Goal: Information Seeking & Learning: Understand process/instructions

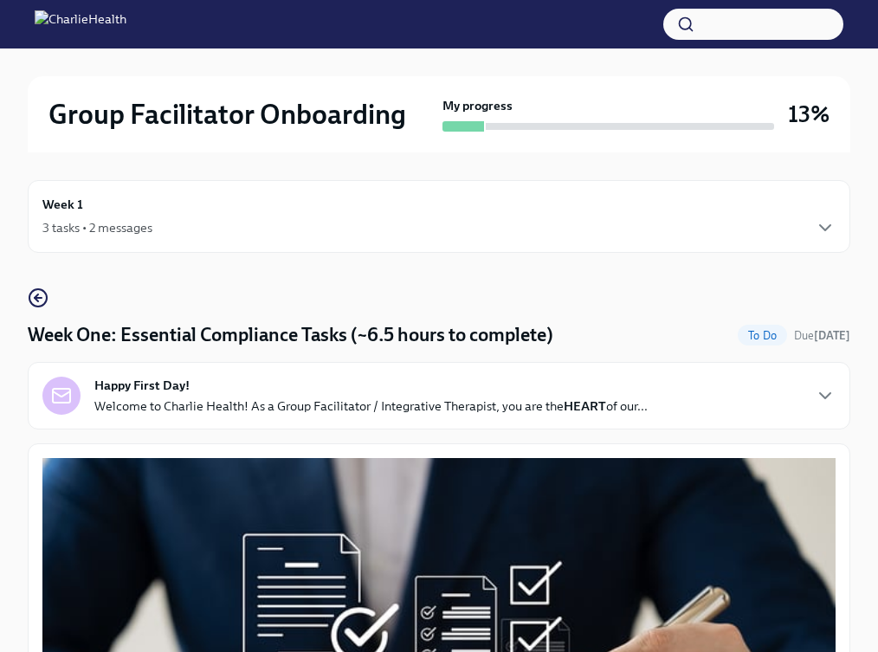
click at [126, 29] on img at bounding box center [81, 24] width 92 height 28
click at [44, 19] on img at bounding box center [81, 24] width 92 height 28
click at [40, 295] on icon "button" at bounding box center [38, 298] width 21 height 21
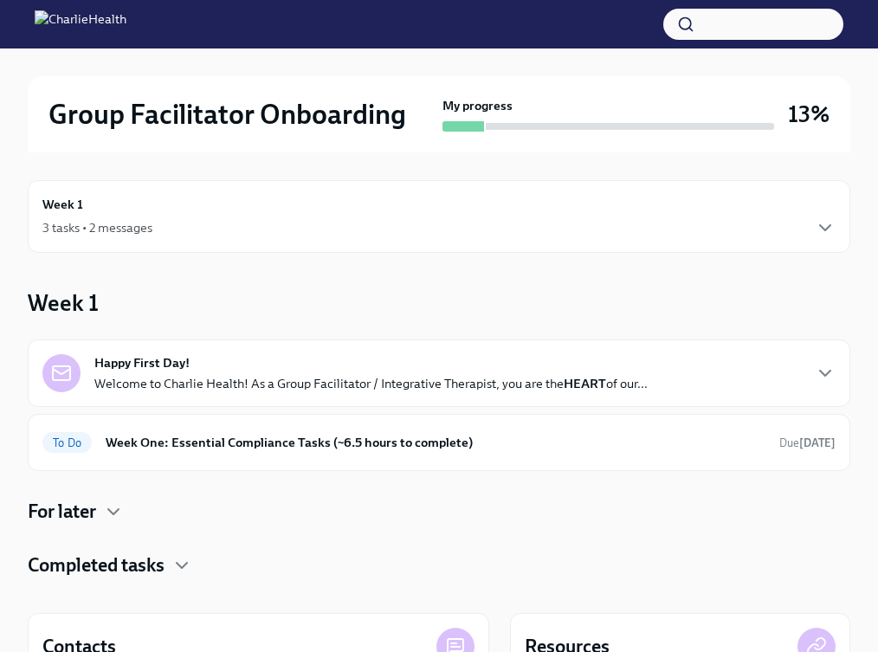
click at [169, 98] on h2 "Group Facilitator Onboarding" at bounding box center [227, 114] width 358 height 35
click at [120, 21] on img at bounding box center [81, 24] width 92 height 28
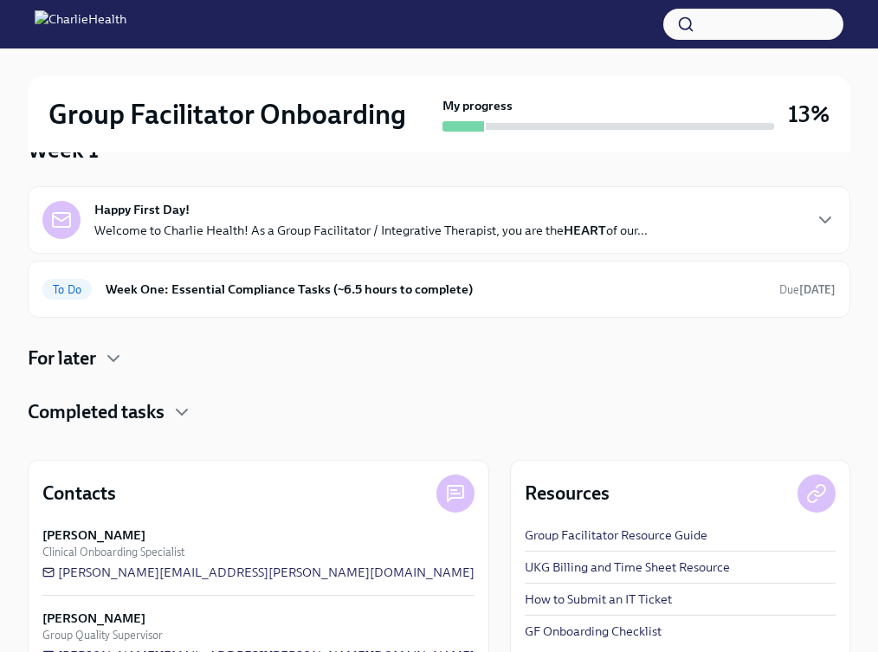
scroll to position [208, 0]
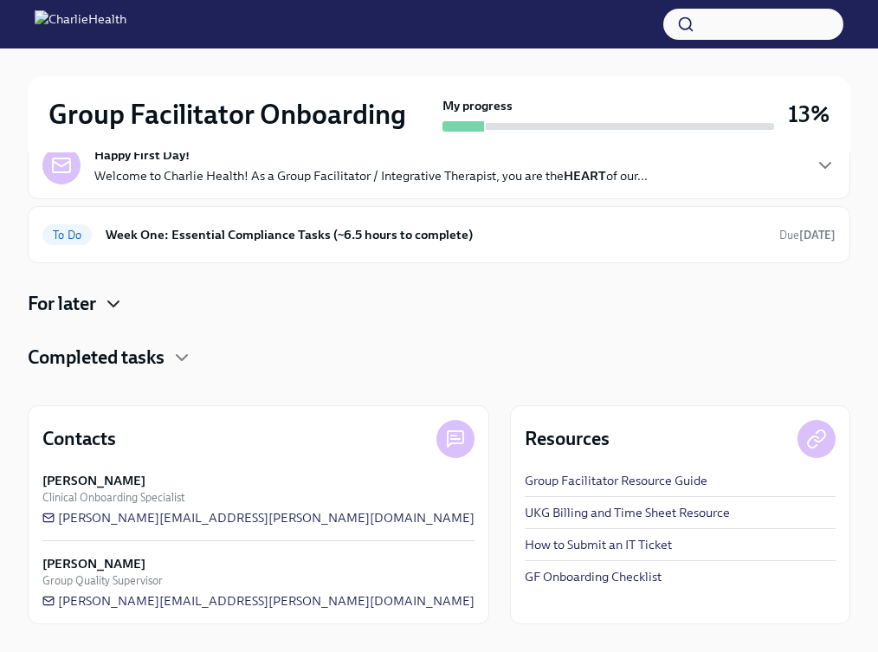
click at [116, 307] on icon "button" at bounding box center [113, 304] width 21 height 21
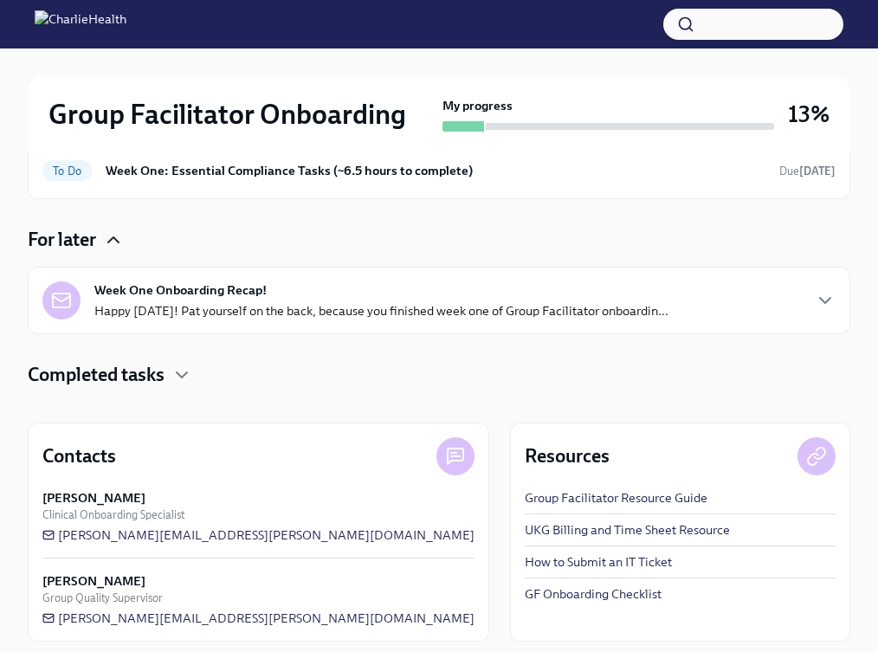
scroll to position [289, 0]
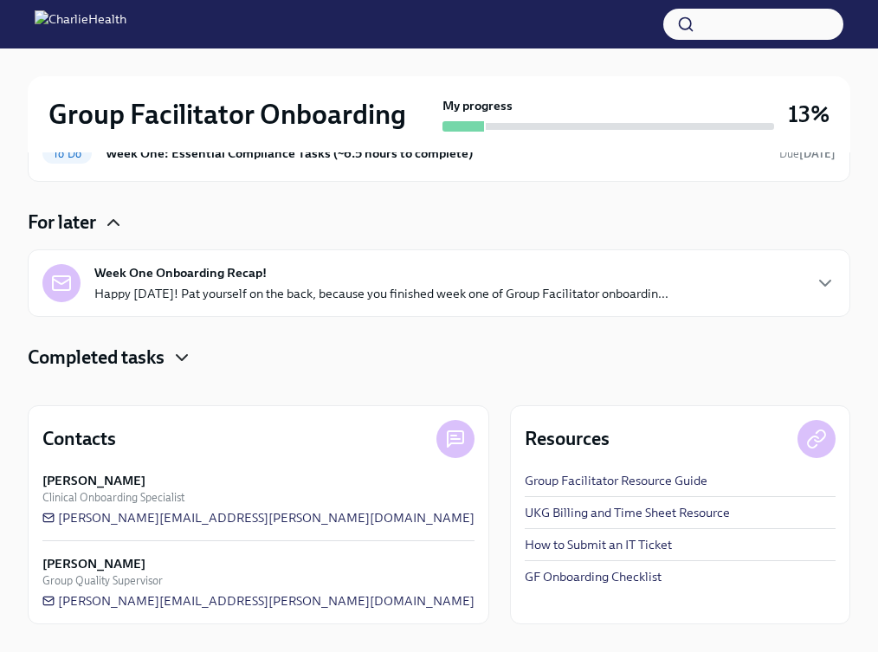
click at [173, 355] on icon "button" at bounding box center [181, 357] width 21 height 21
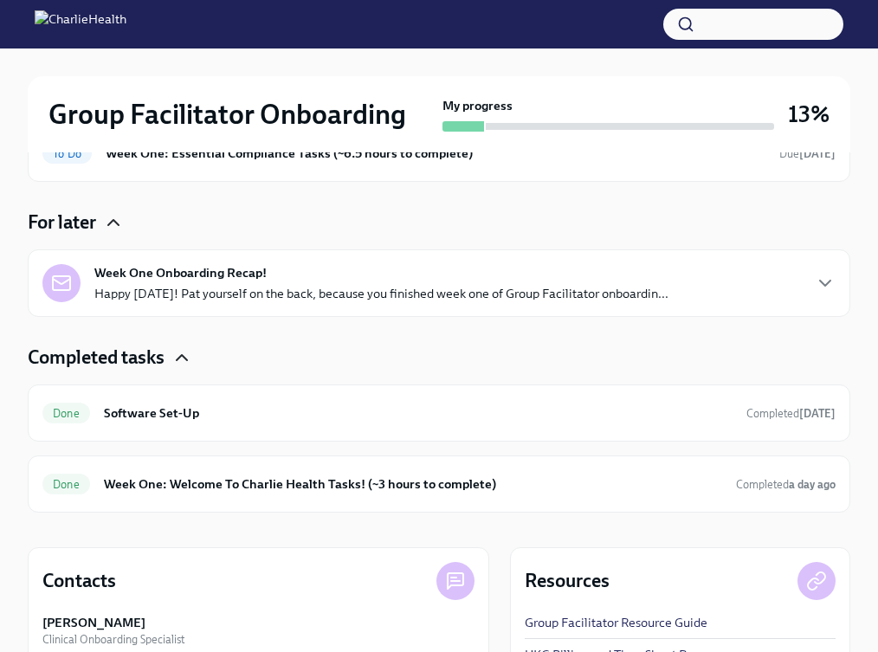
click at [180, 354] on icon "button" at bounding box center [181, 357] width 21 height 21
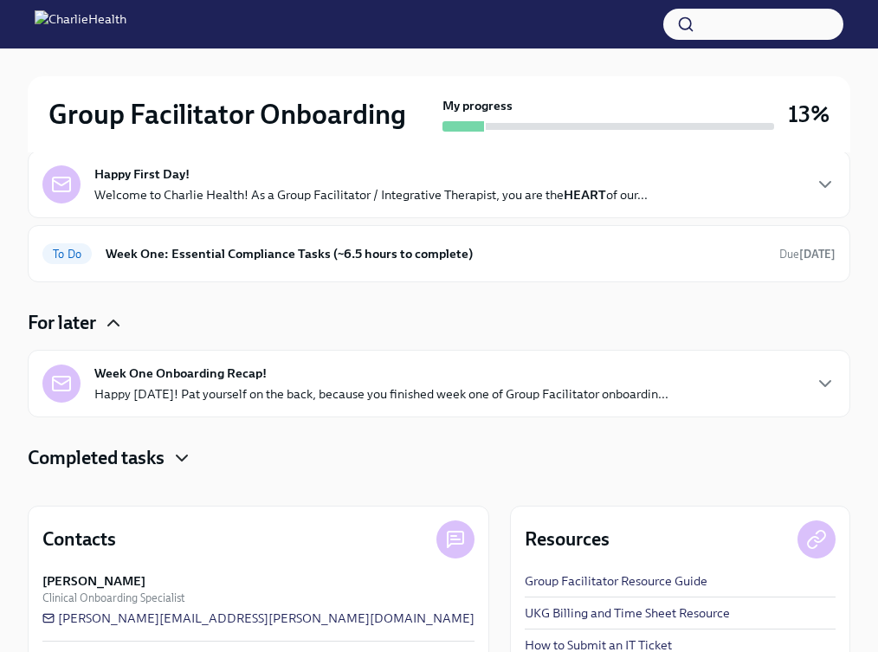
scroll to position [0, 0]
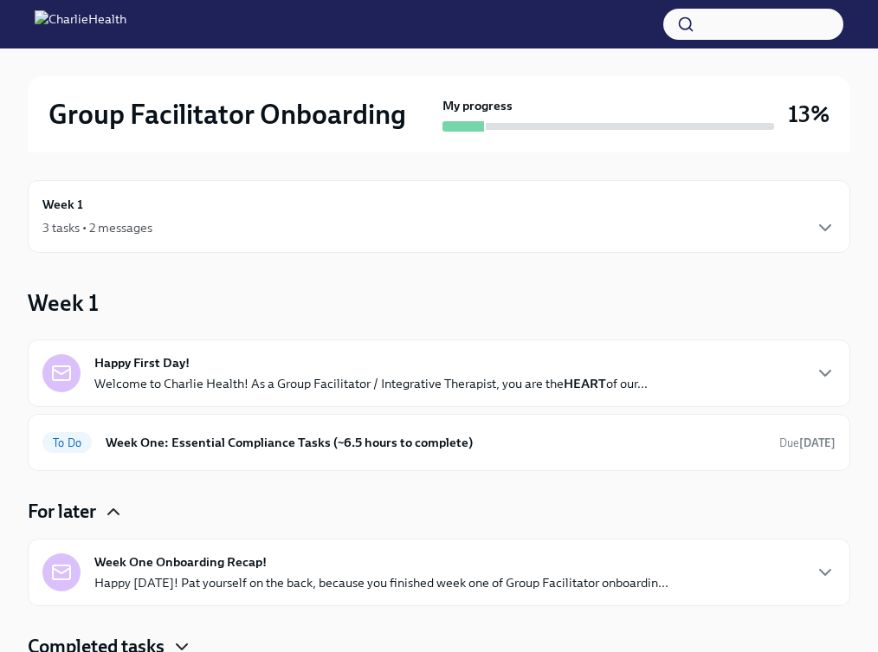
click at [259, 109] on h2 "Group Facilitator Onboarding" at bounding box center [227, 114] width 358 height 35
click at [126, 19] on img at bounding box center [81, 24] width 92 height 28
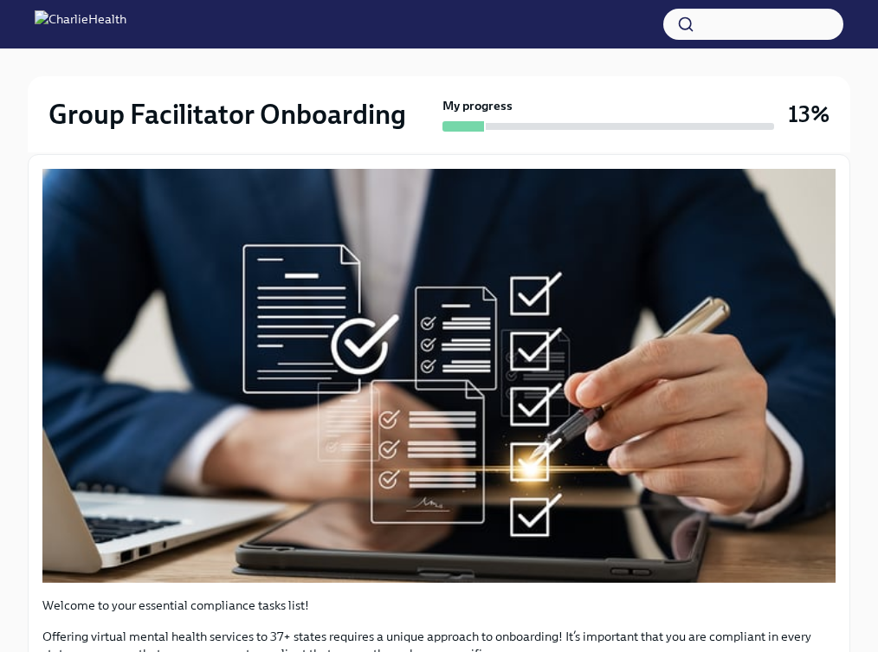
scroll to position [2, 0]
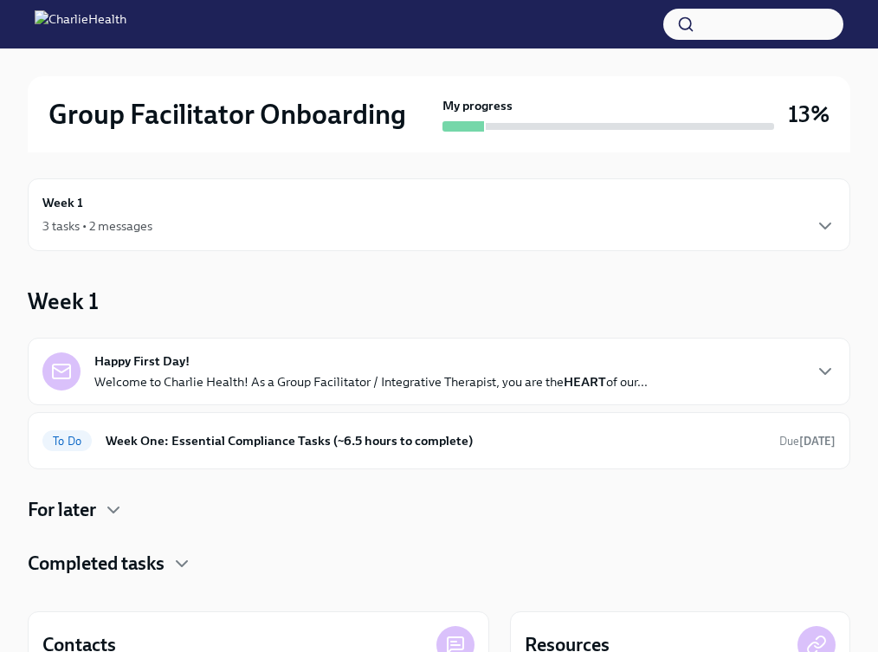
scroll to position [208, 0]
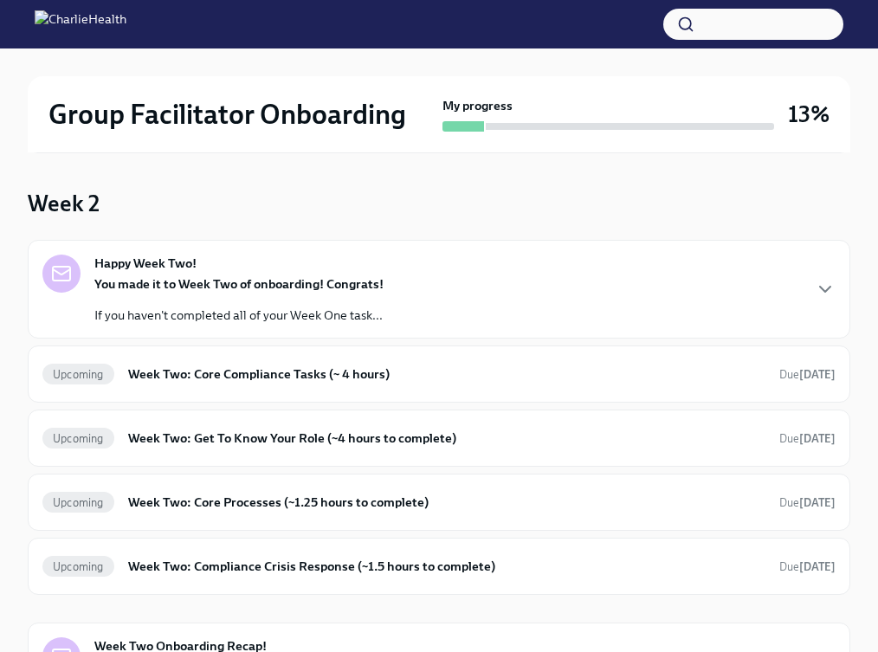
scroll to position [107, 0]
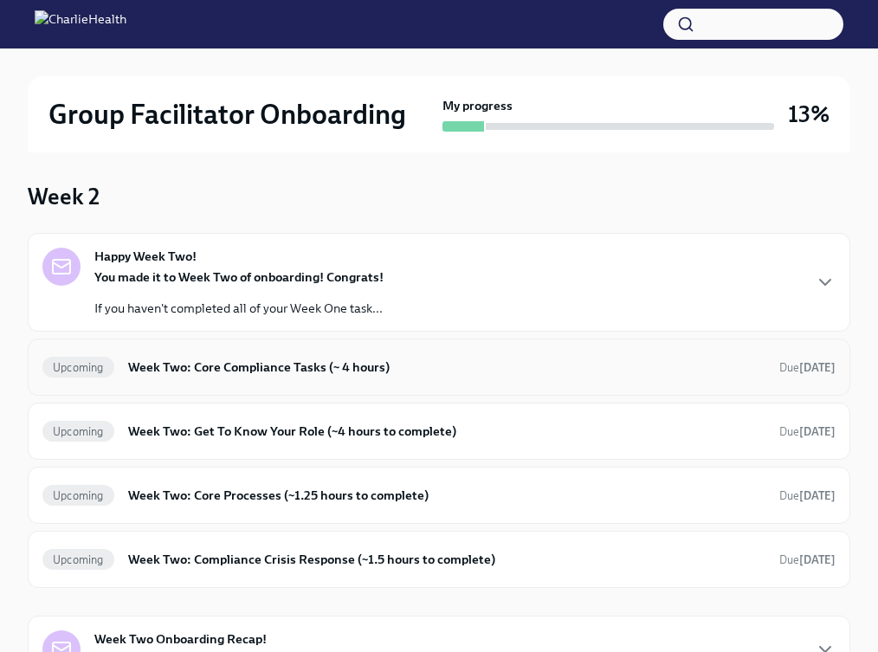
click at [403, 371] on h6 "Week Two: Core Compliance Tasks (~ 4 hours)" at bounding box center [446, 367] width 637 height 19
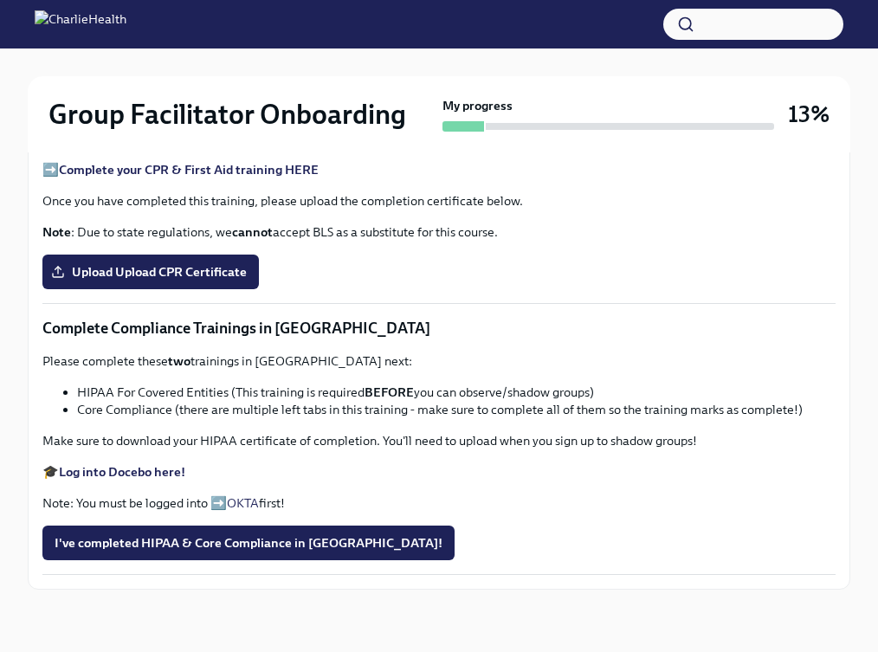
scroll to position [1237, 0]
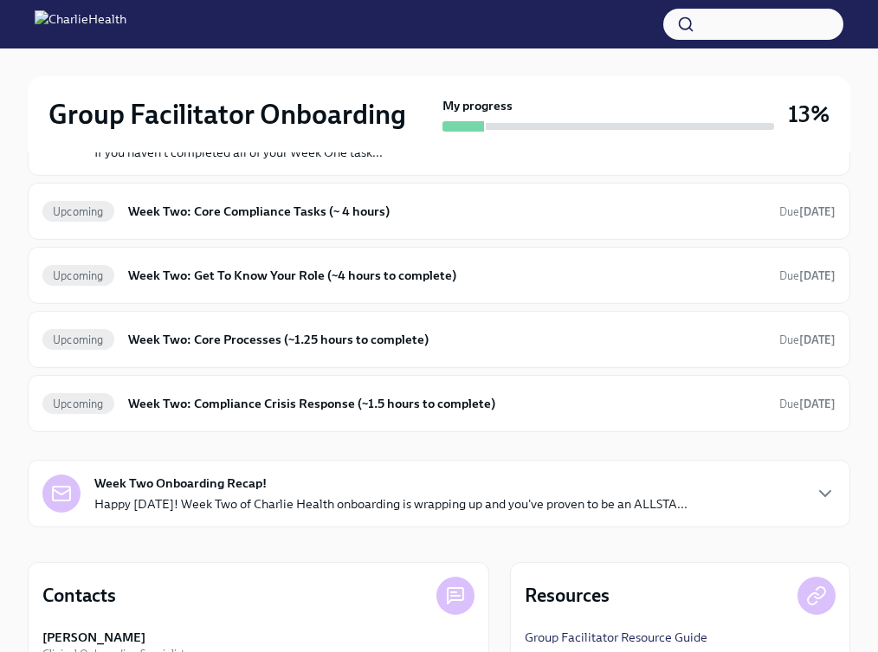
scroll to position [181, 0]
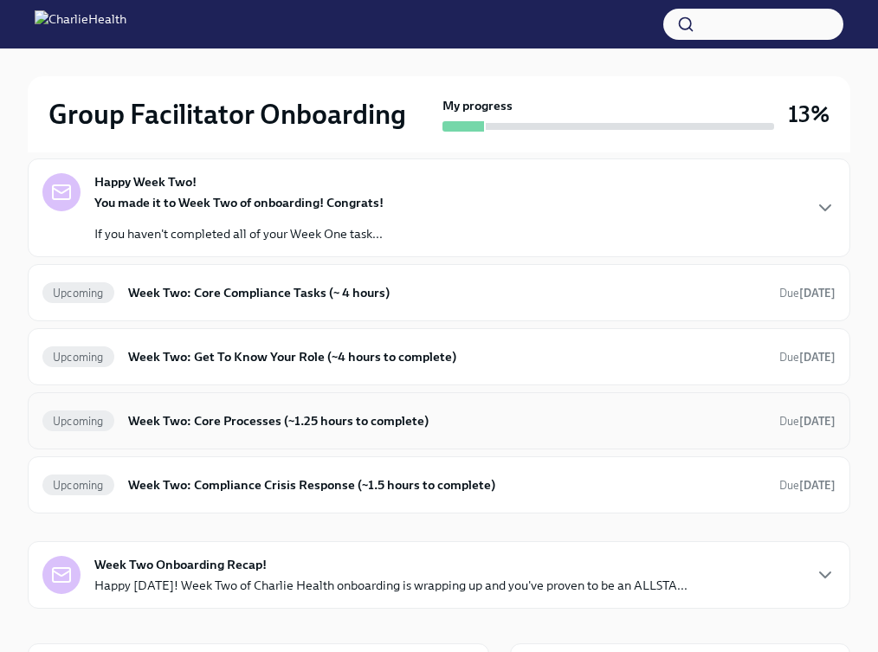
click at [311, 427] on h6 "Week Two: Core Processes (~1.25 hours to complete)" at bounding box center [446, 420] width 637 height 19
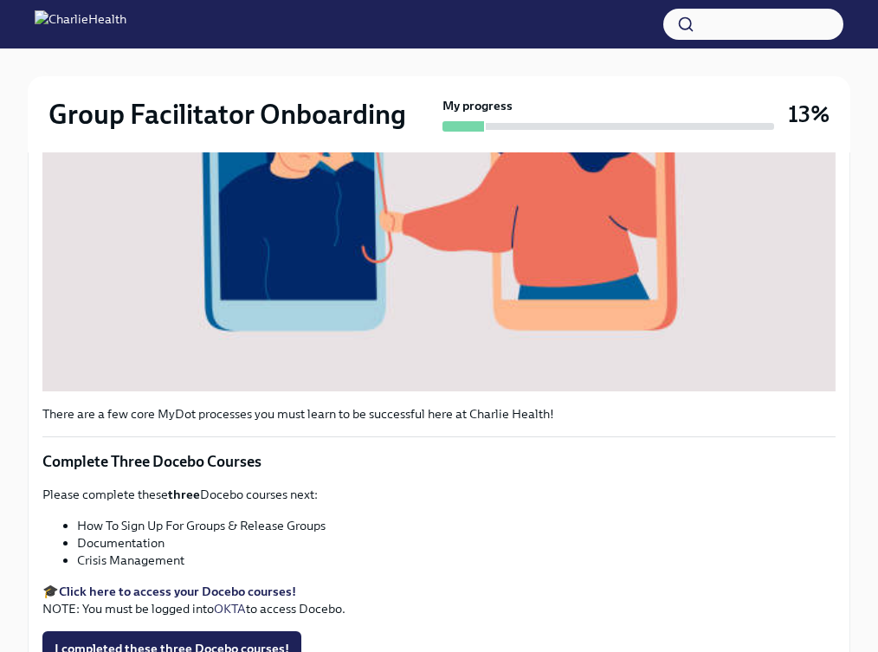
scroll to position [777, 0]
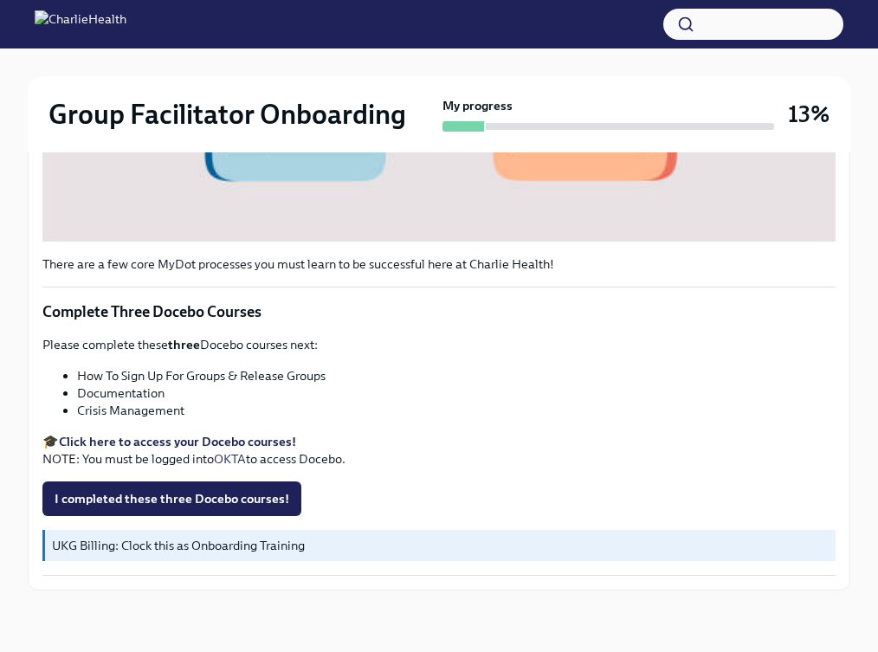
scroll to position [181, 0]
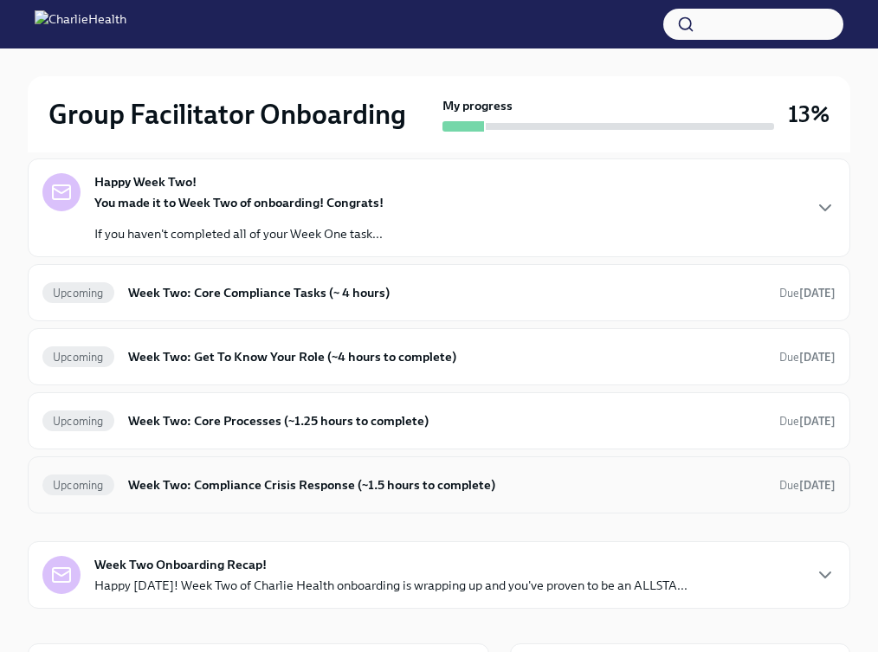
click at [307, 489] on h6 "Week Two: Compliance Crisis Response (~1.5 hours to complete)" at bounding box center [446, 484] width 637 height 19
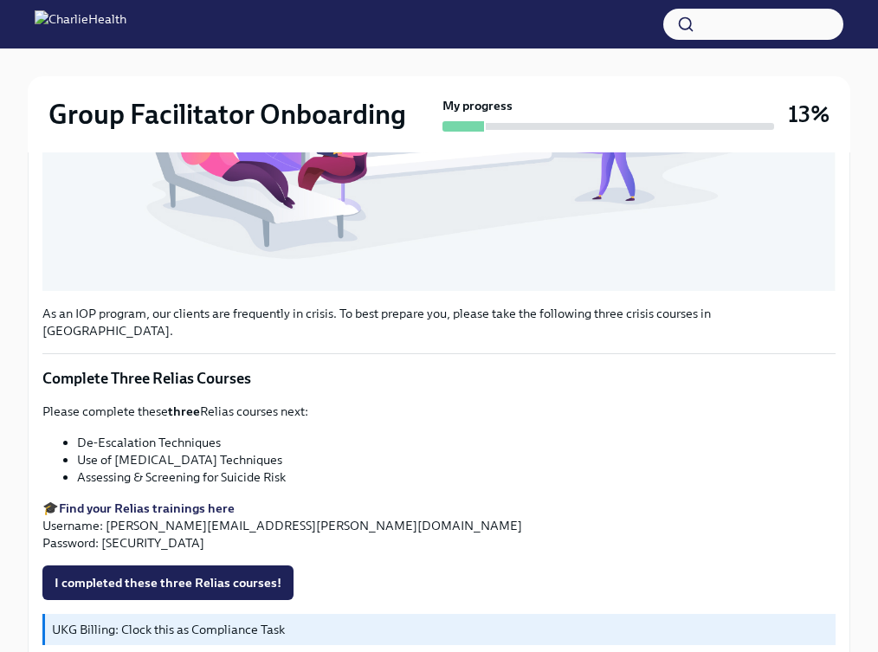
scroll to position [741, 0]
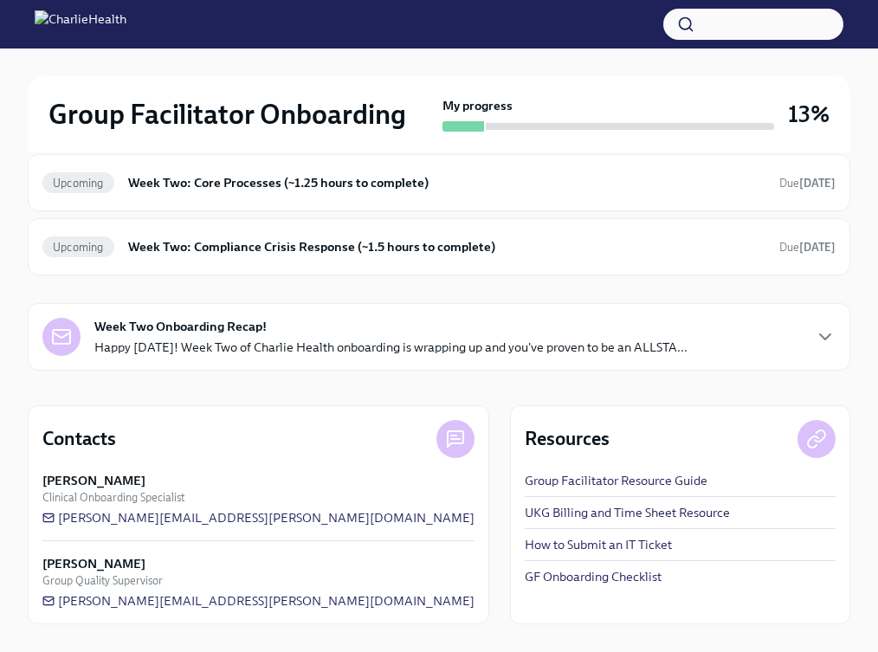
scroll to position [419, 0]
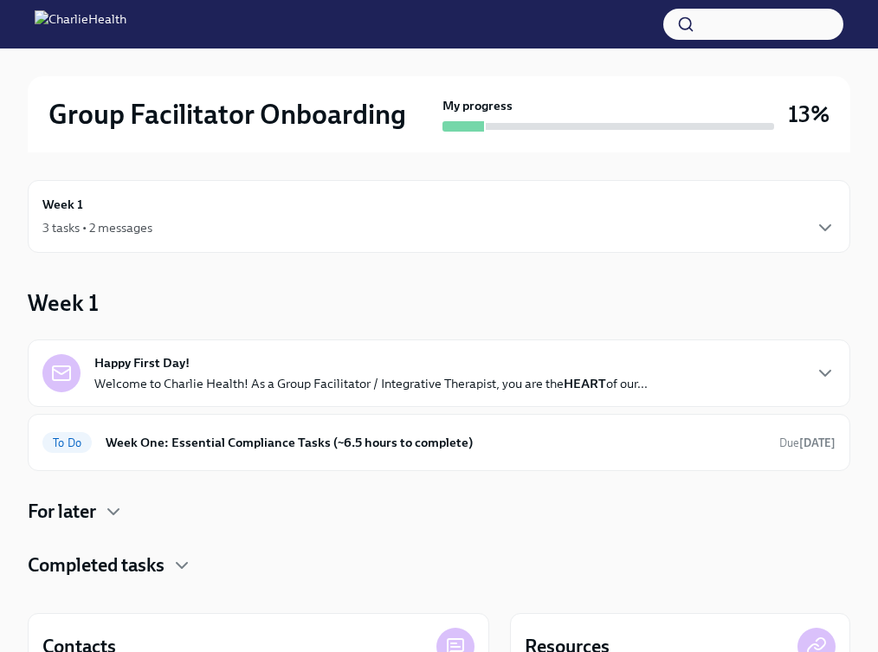
scroll to position [31, 0]
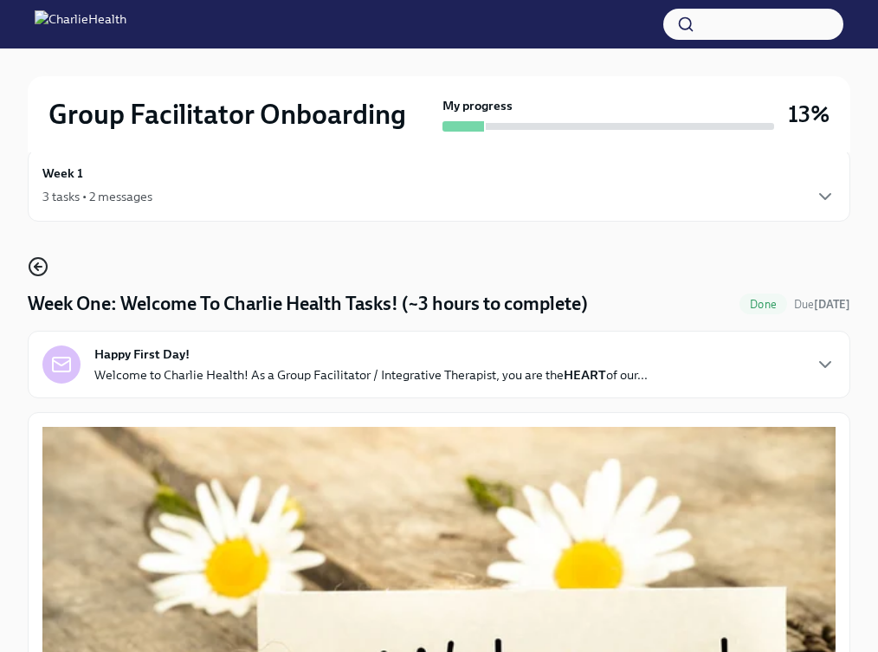
click at [36, 263] on icon "button" at bounding box center [38, 266] width 21 height 21
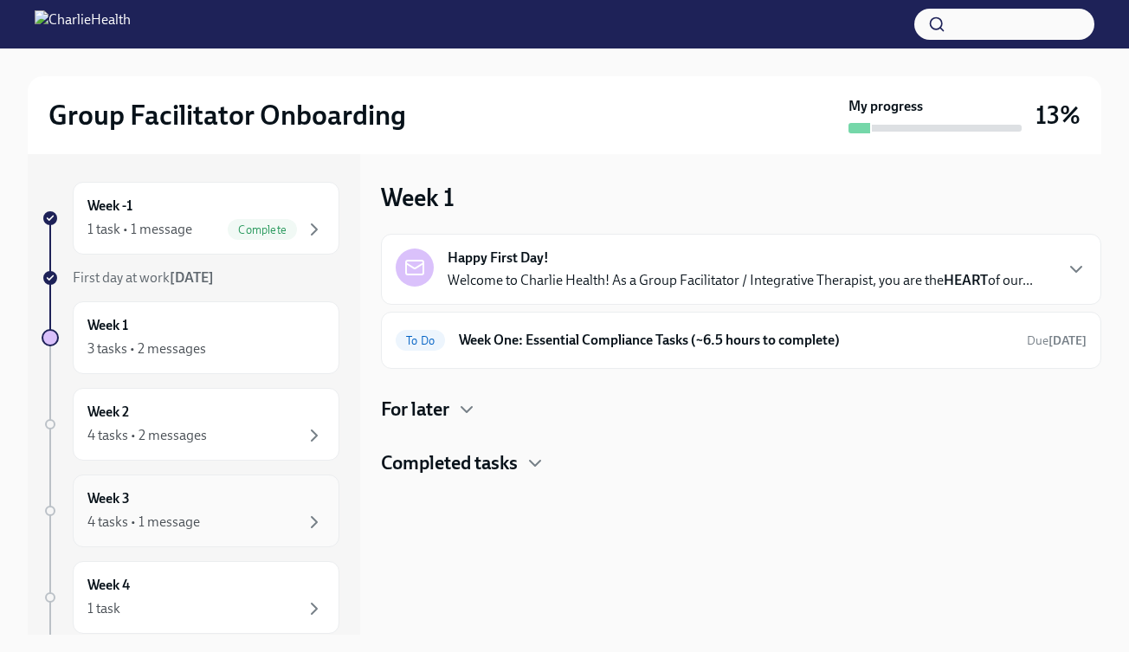
click at [145, 518] on div "4 tasks • 1 message" at bounding box center [143, 522] width 113 height 19
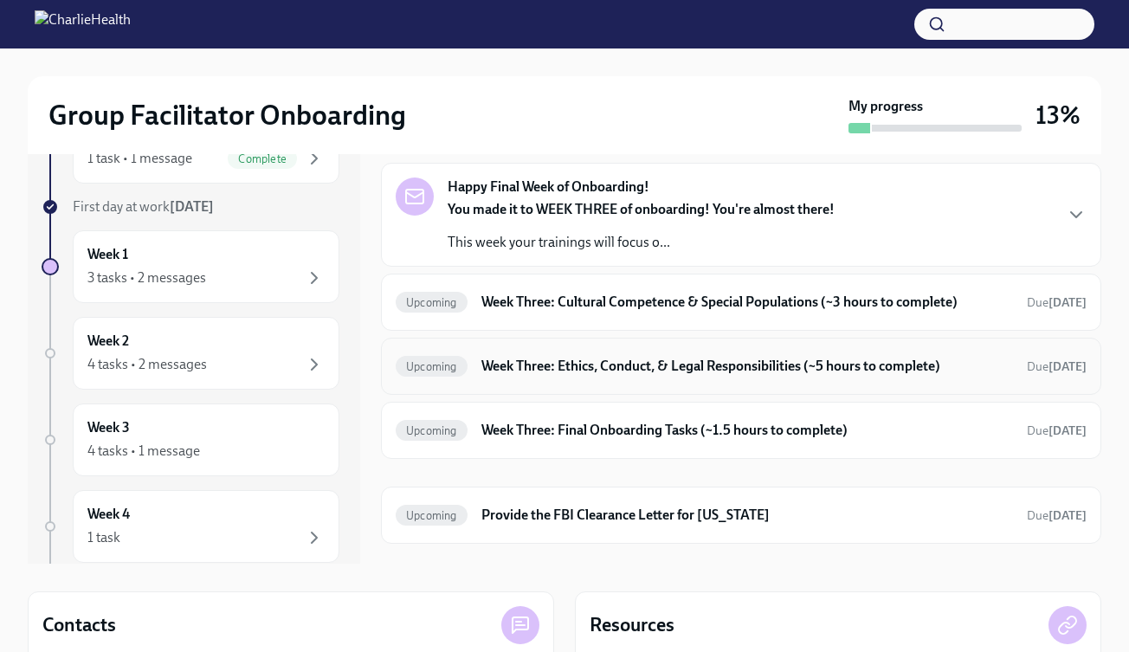
scroll to position [81, 0]
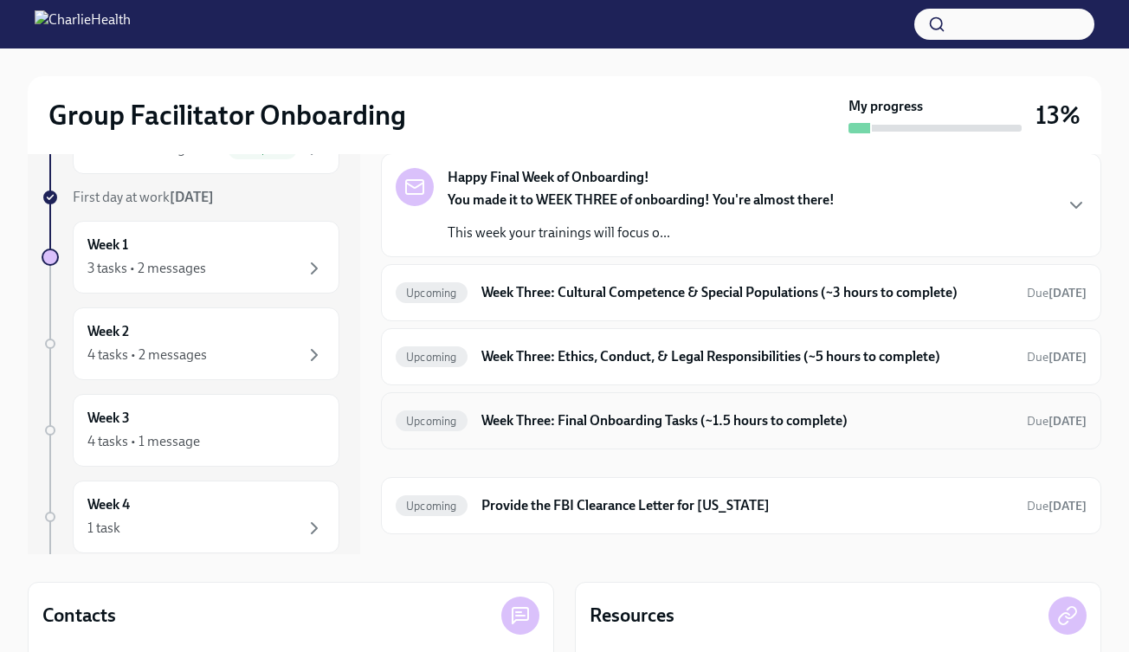
click at [575, 436] on div "Upcoming Week Three: Final Onboarding Tasks (~1.5 hours to complete) Due [DATE]" at bounding box center [741, 420] width 721 height 57
click at [550, 423] on h6 "Week Three: Final Onboarding Tasks (~1.5 hours to complete)" at bounding box center [747, 420] width 532 height 19
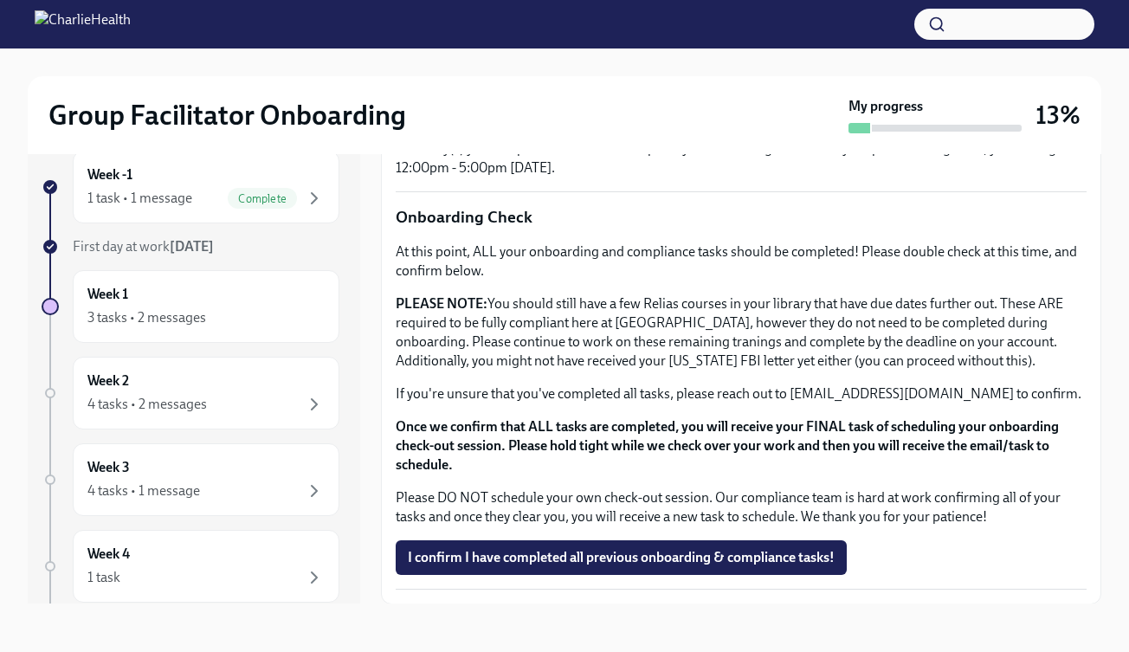
scroll to position [1355, 0]
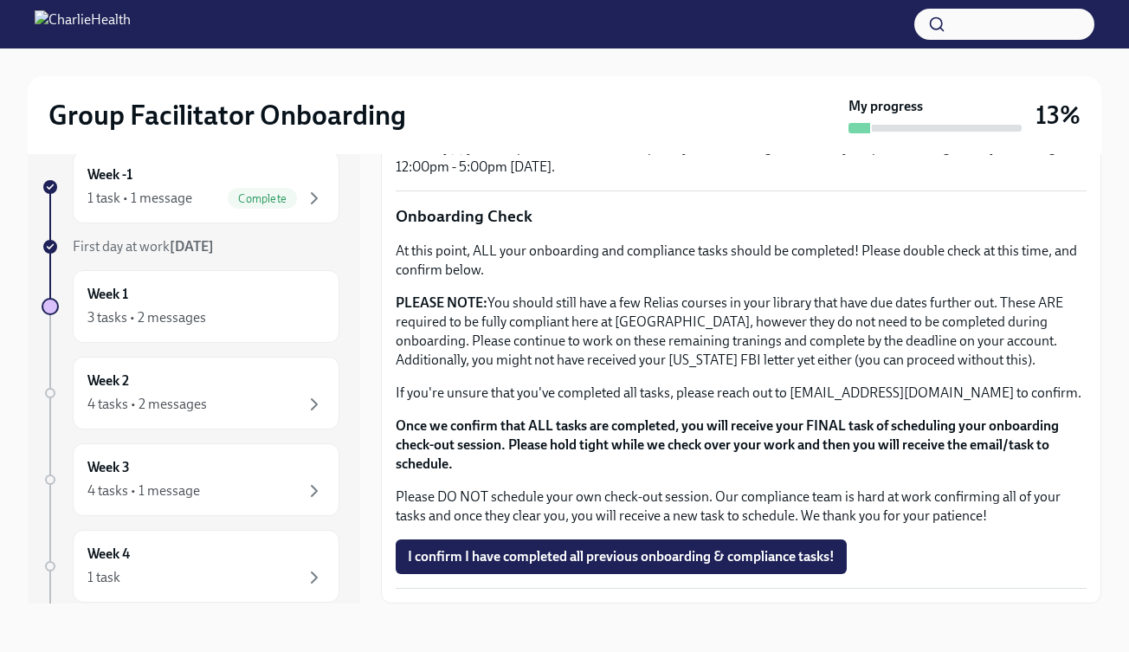
click at [635, 428] on strong "Once we confirm that ALL tasks are completed, you will receive your FINAL task …" at bounding box center [727, 444] width 663 height 55
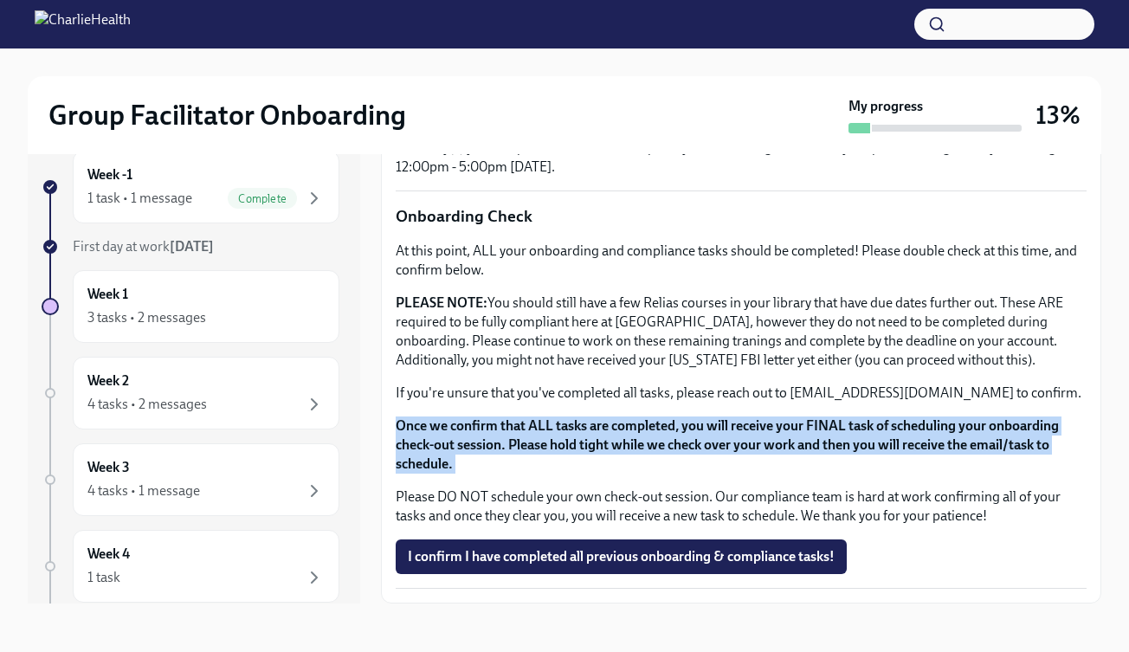
click at [635, 428] on strong "Once we confirm that ALL tasks are completed, you will receive your FINAL task …" at bounding box center [727, 444] width 663 height 55
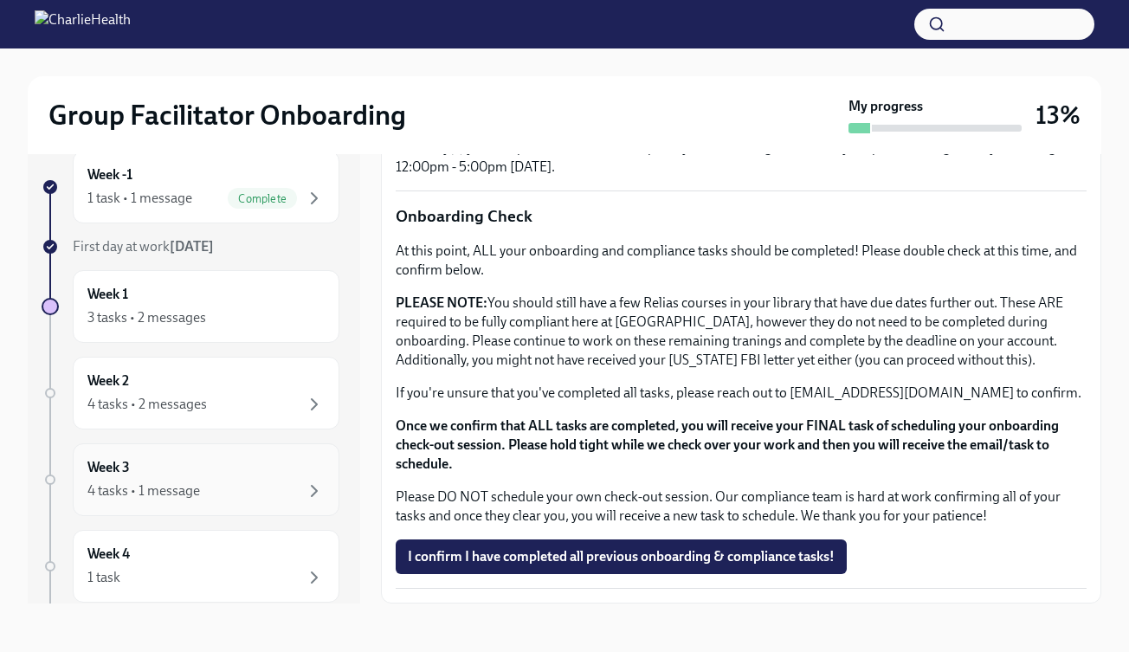
click at [250, 493] on div "4 tasks • 1 message" at bounding box center [205, 491] width 237 height 21
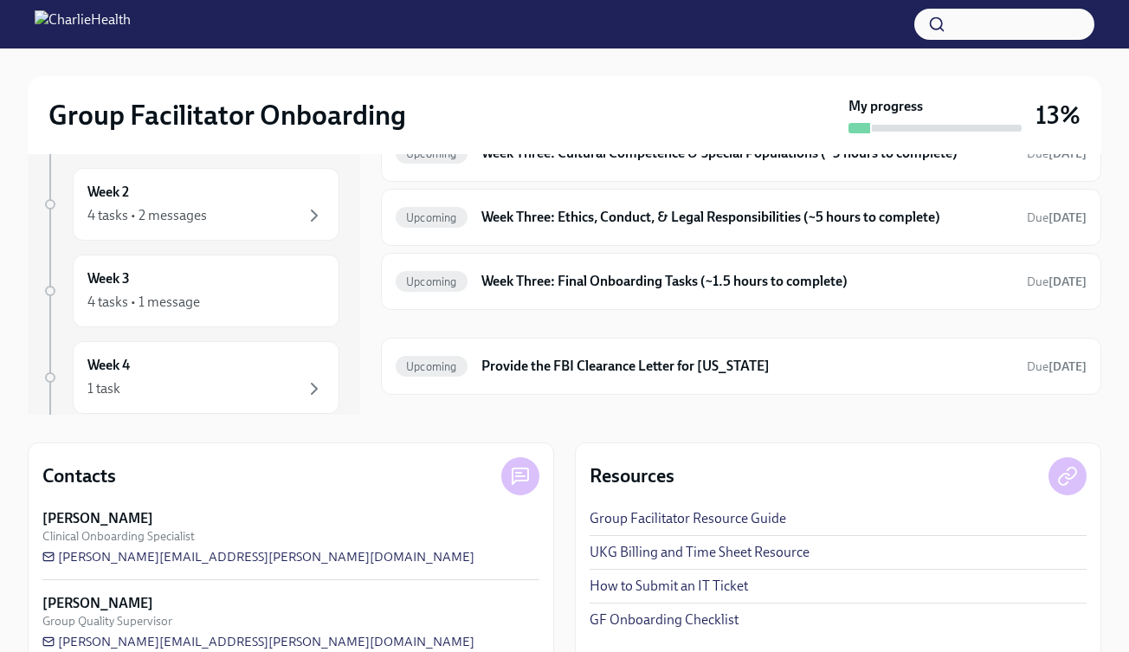
scroll to position [254, 0]
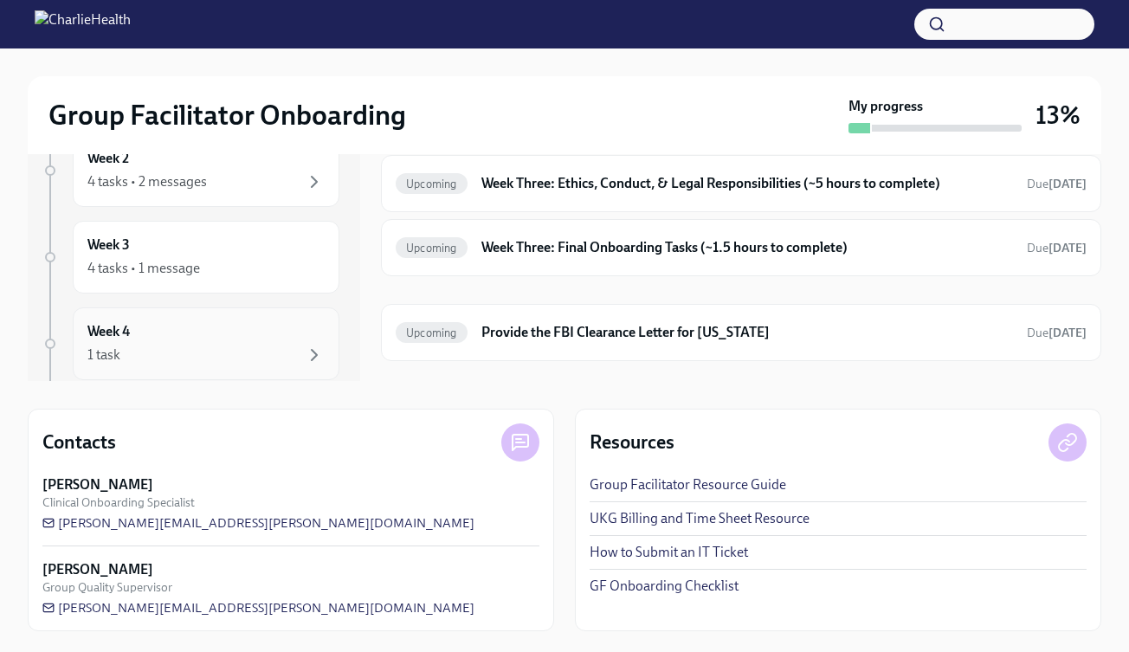
click at [176, 349] on div "1 task" at bounding box center [205, 355] width 237 height 21
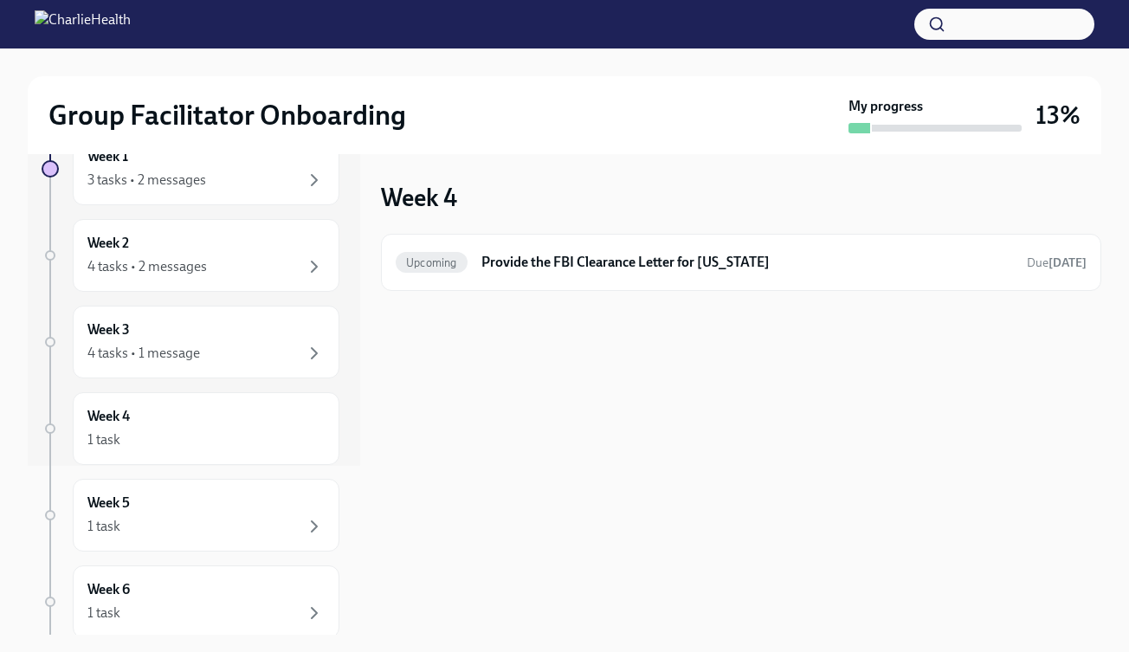
scroll to position [216, 0]
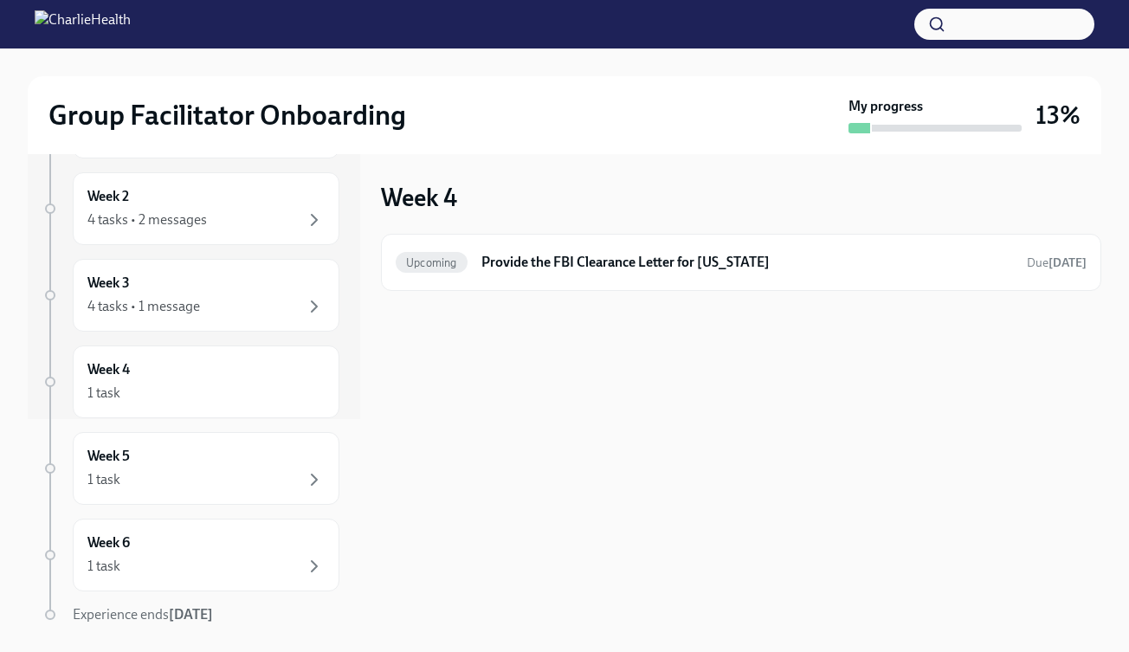
click at [248, 472] on div "1 task" at bounding box center [205, 479] width 237 height 21
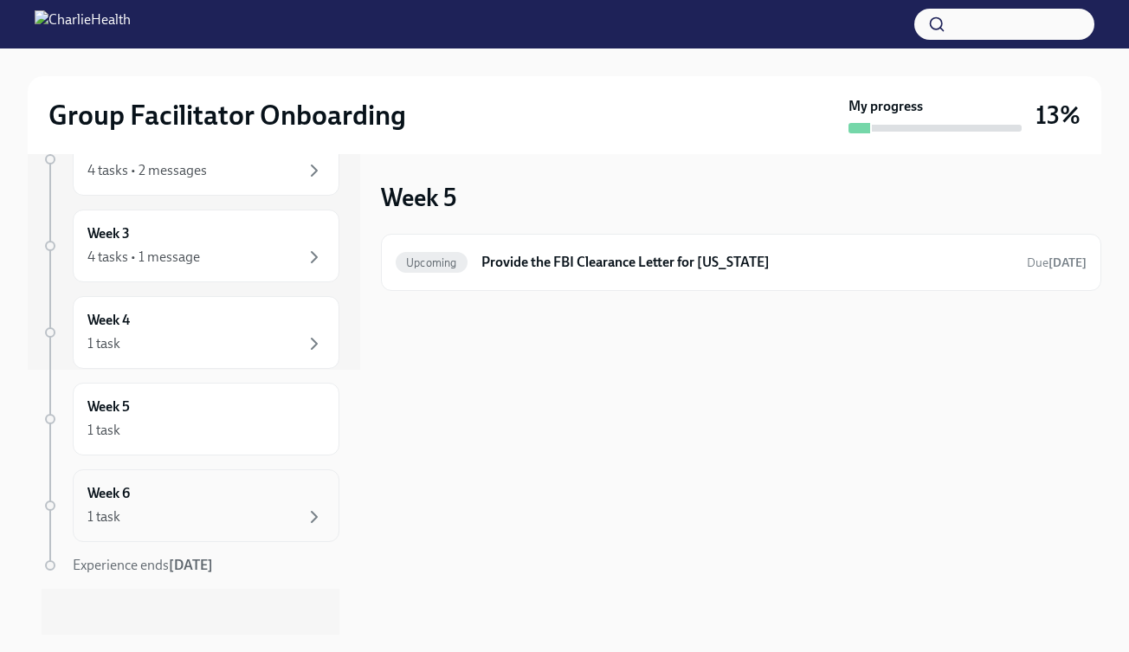
scroll to position [266, 0]
click at [229, 520] on div "1 task" at bounding box center [205, 516] width 237 height 21
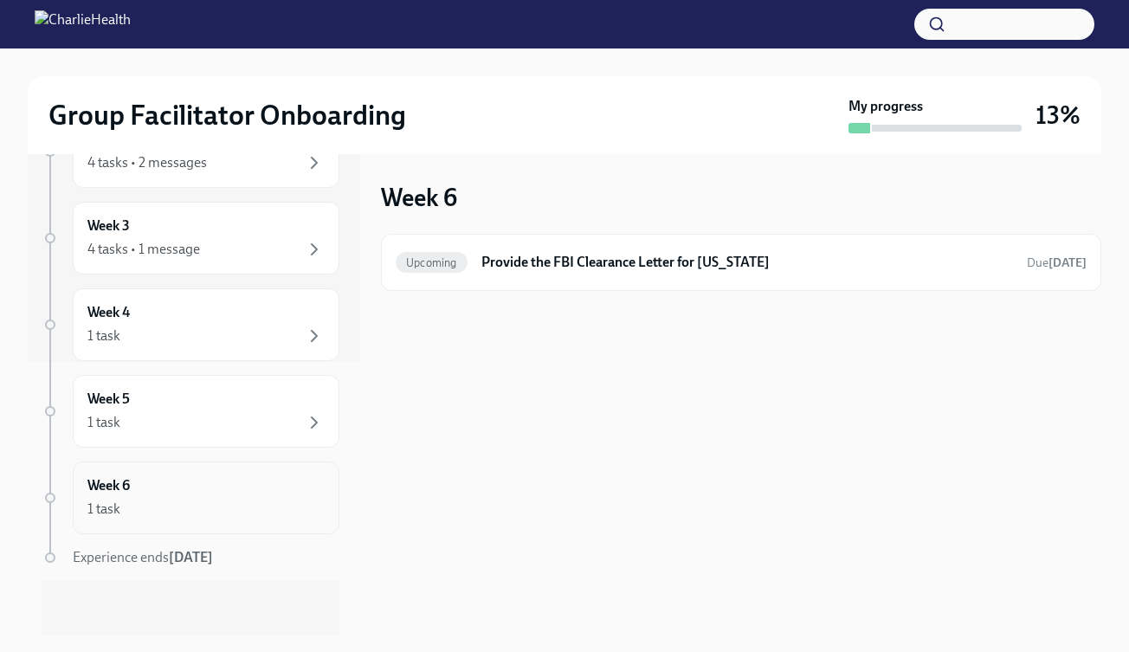
scroll to position [275, 0]
click at [197, 508] on div "1 task" at bounding box center [205, 507] width 237 height 21
click at [566, 265] on h6 "Provide the FBI Clearance Letter for [US_STATE]" at bounding box center [747, 262] width 532 height 19
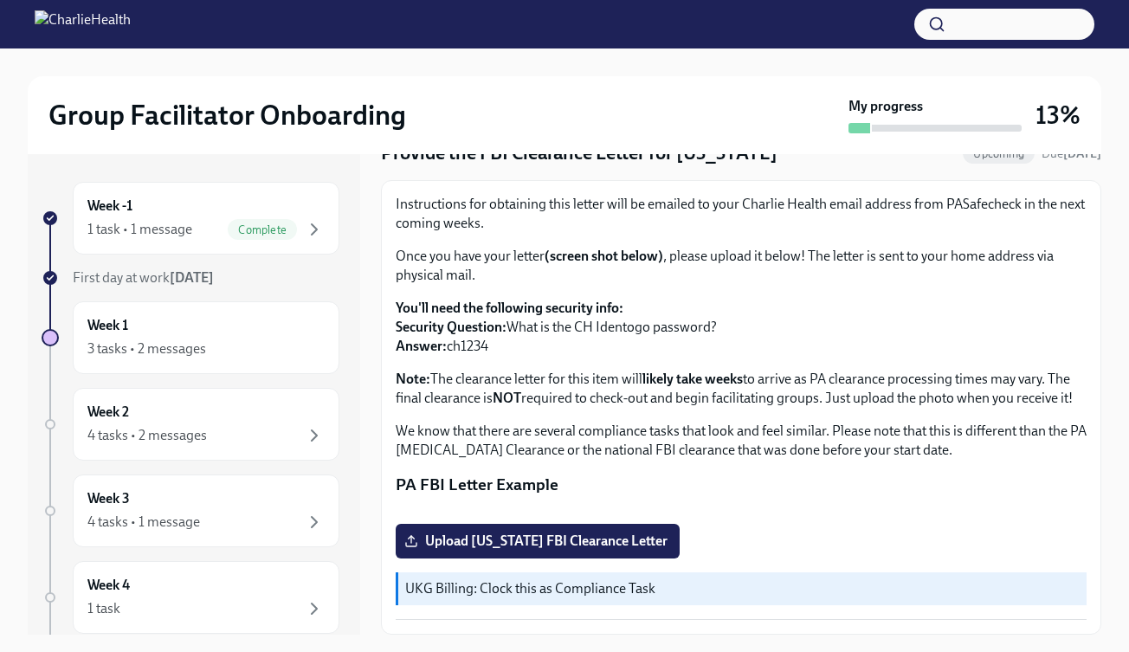
scroll to position [205, 0]
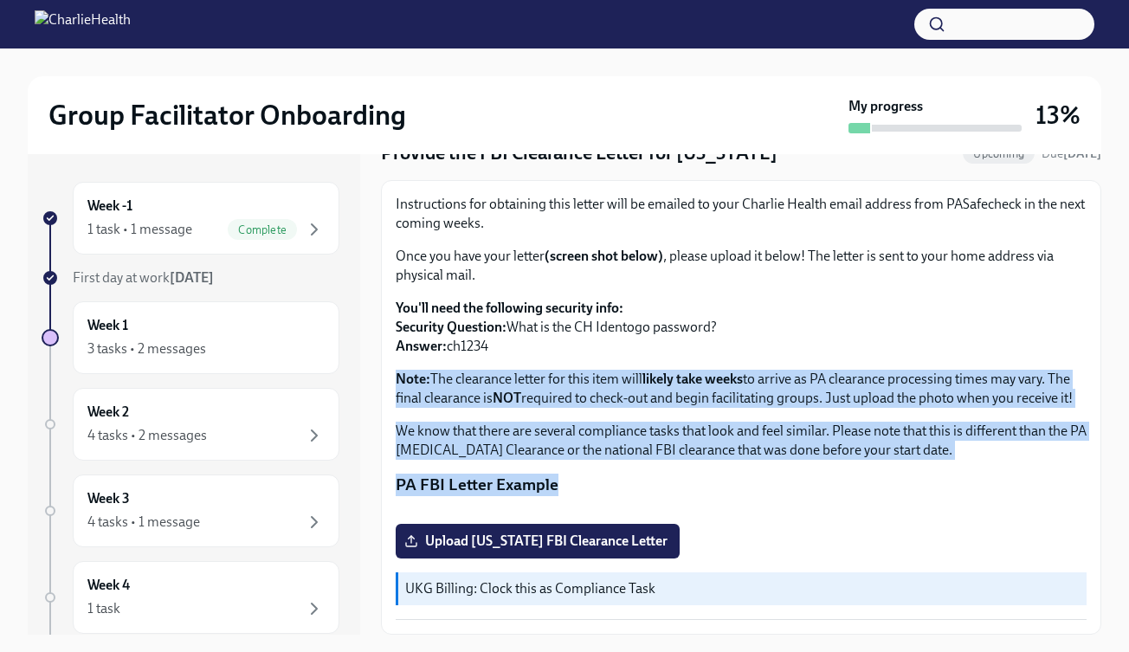
drag, startPoint x: 516, startPoint y: 241, endPoint x: 617, endPoint y: 351, distance: 149.0
click at [617, 351] on div "Instructions for obtaining this letter will be emailed to your Charlie Health e…" at bounding box center [741, 407] width 691 height 425
click at [617, 474] on p "PA FBI Letter Example" at bounding box center [741, 485] width 691 height 23
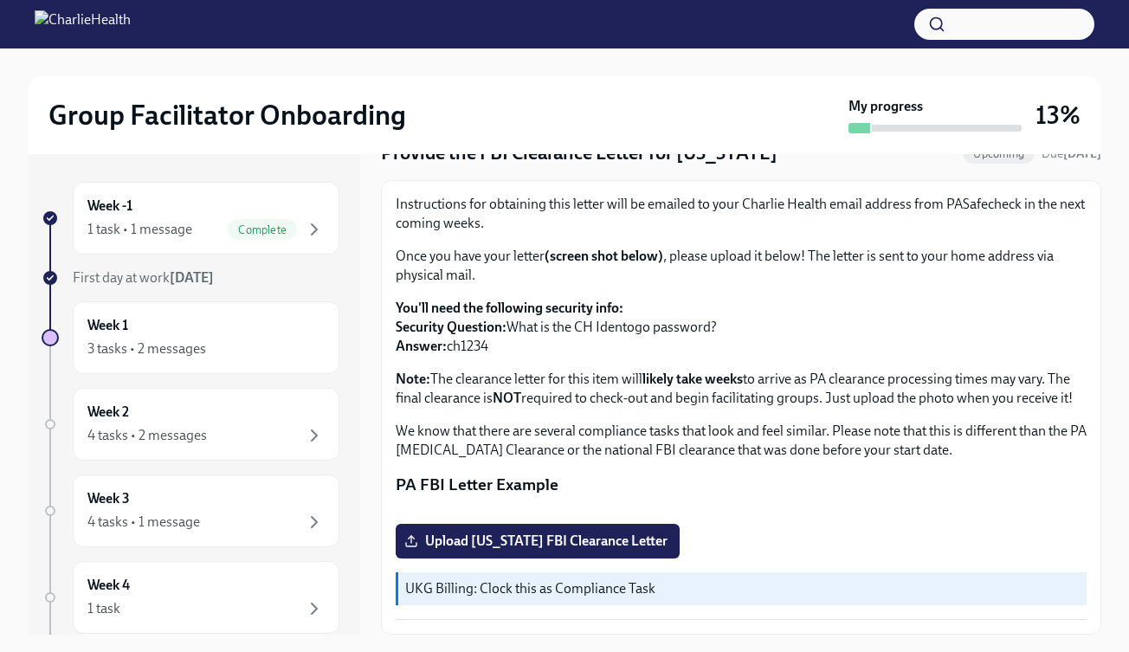
scroll to position [0, 0]
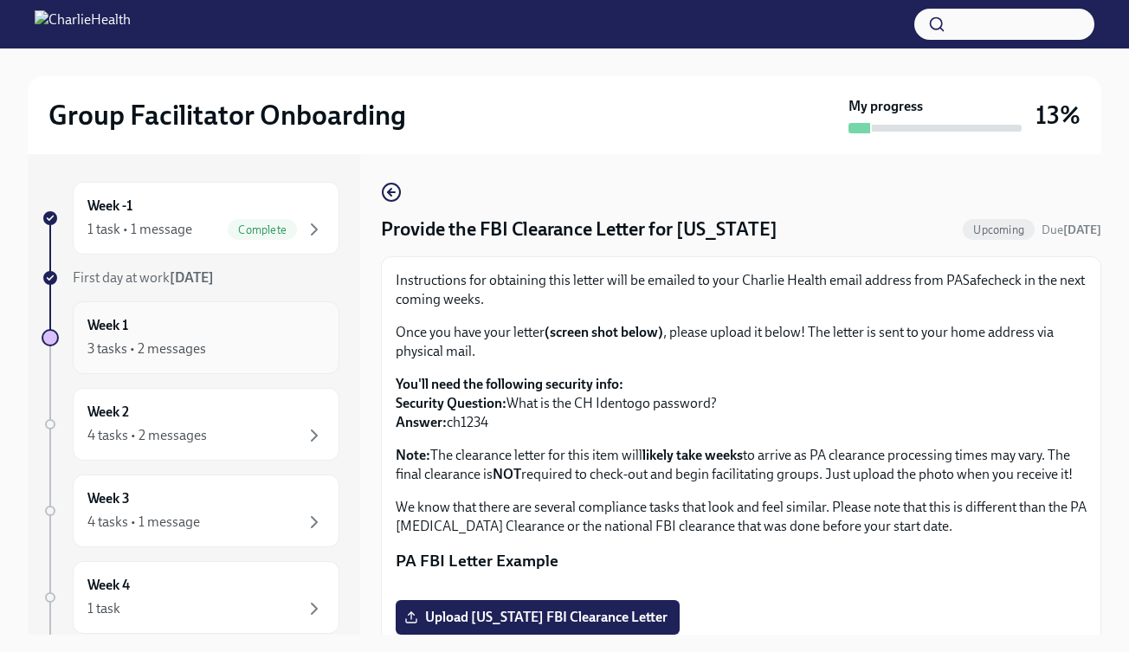
click at [188, 327] on div "Week 1 3 tasks • 2 messages" at bounding box center [205, 337] width 237 height 43
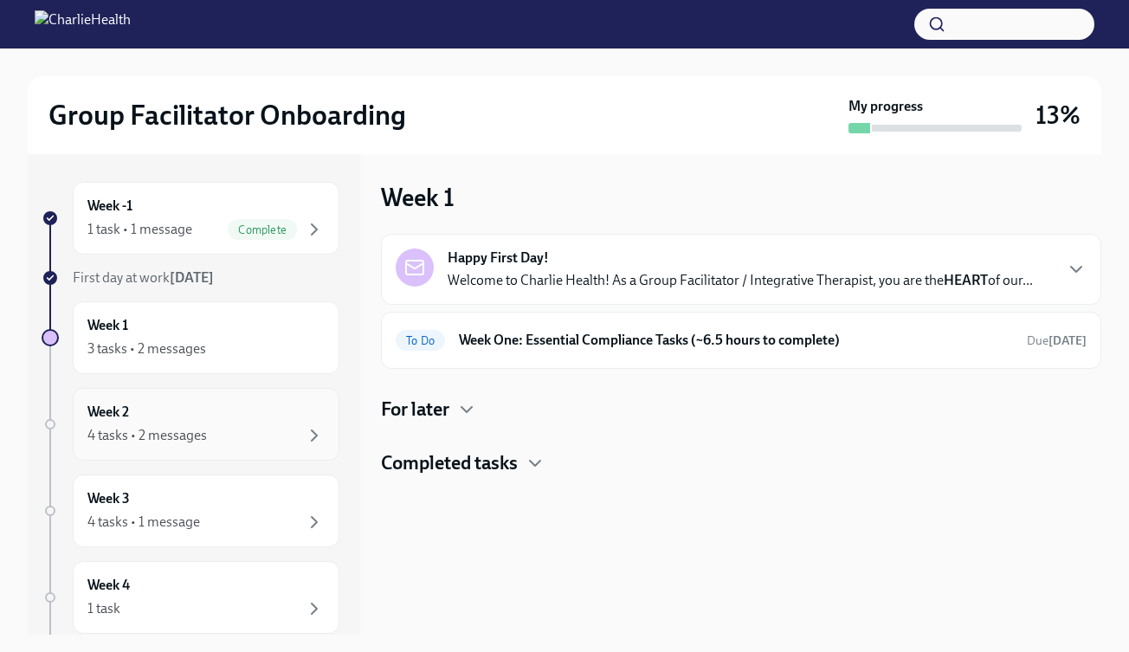
click at [250, 416] on div "Week 2 4 tasks • 2 messages" at bounding box center [205, 424] width 237 height 43
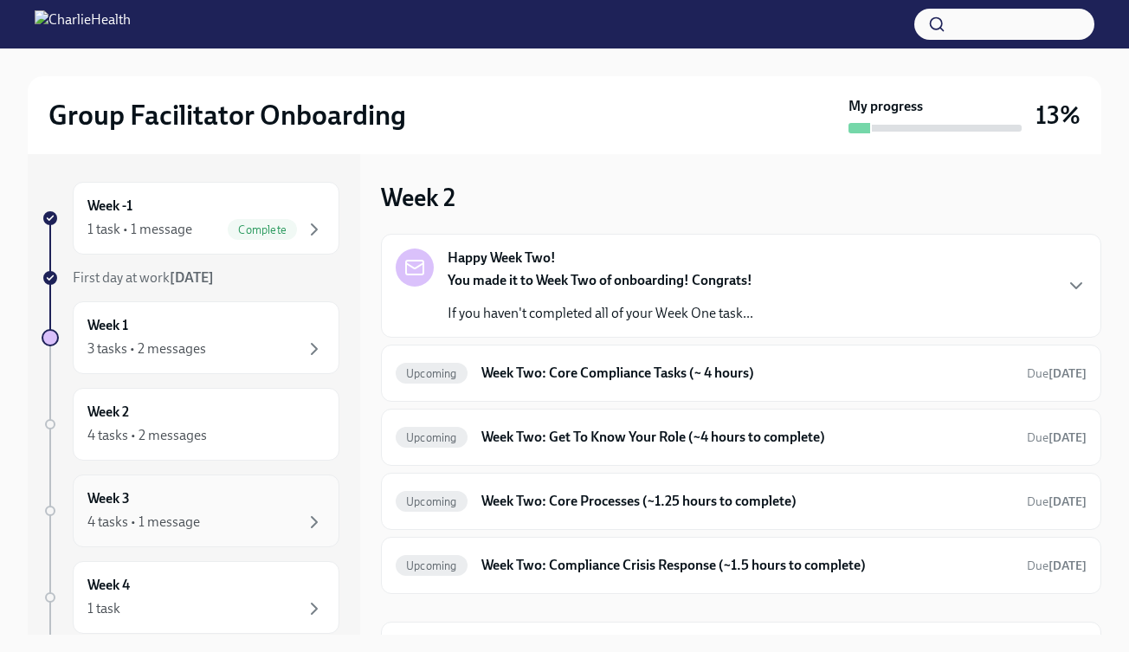
click at [264, 514] on div "4 tasks • 1 message" at bounding box center [205, 522] width 237 height 21
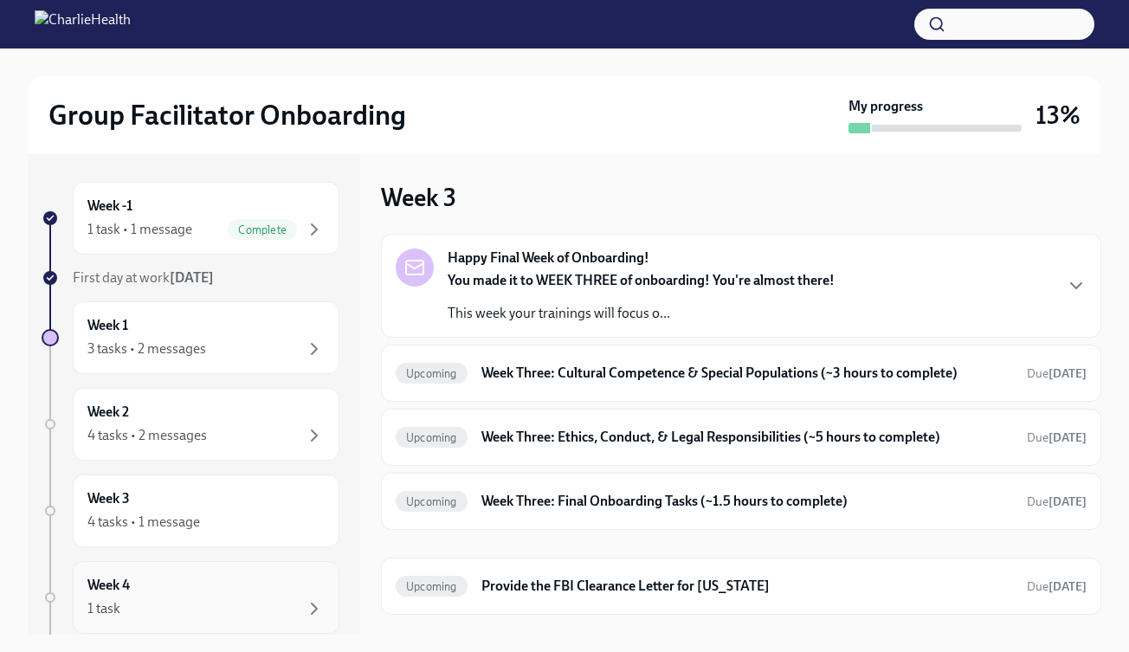
click at [259, 576] on div "Week 4 1 task" at bounding box center [205, 597] width 237 height 43
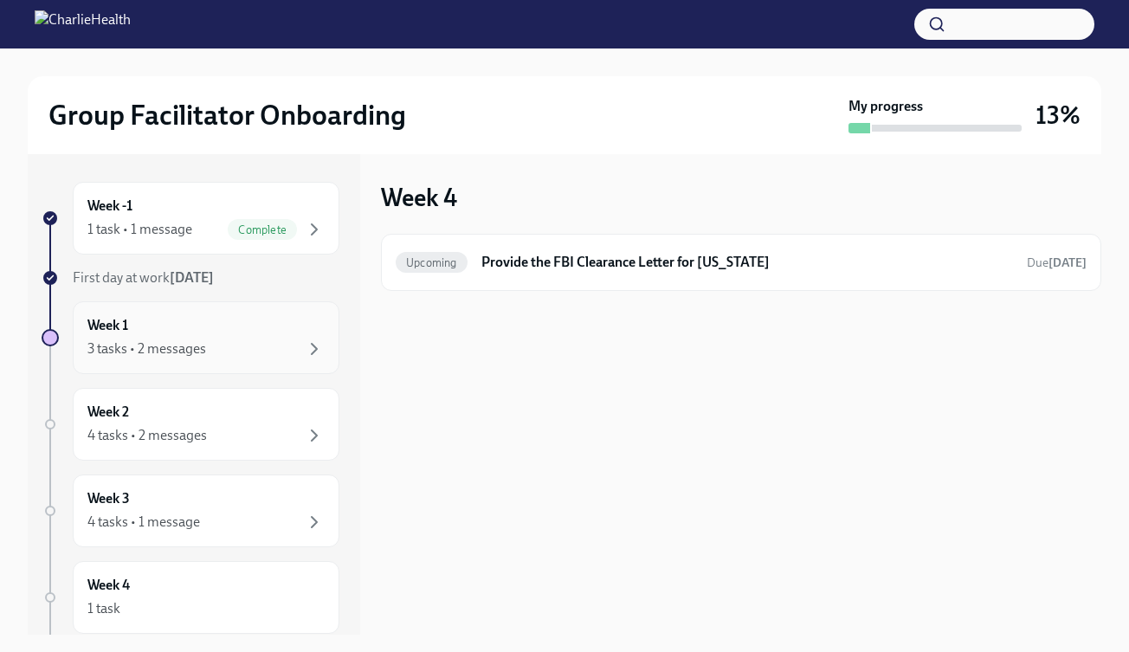
click at [181, 348] on div "3 tasks • 2 messages" at bounding box center [146, 348] width 119 height 19
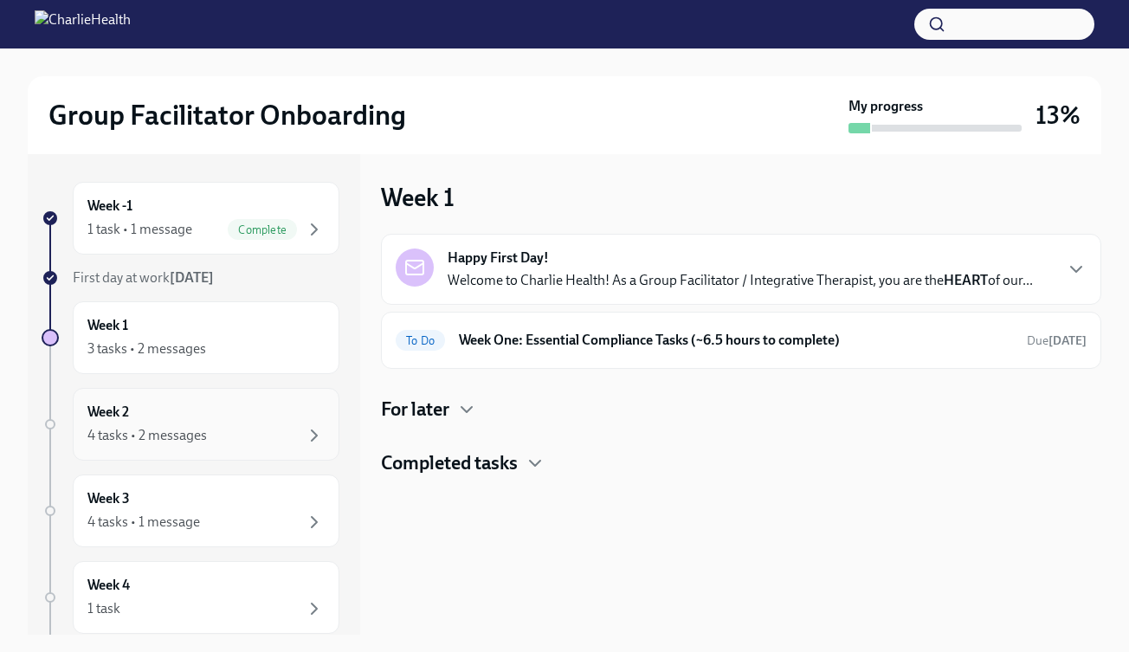
click at [198, 418] on div "Week 2 4 tasks • 2 messages" at bounding box center [205, 424] width 237 height 43
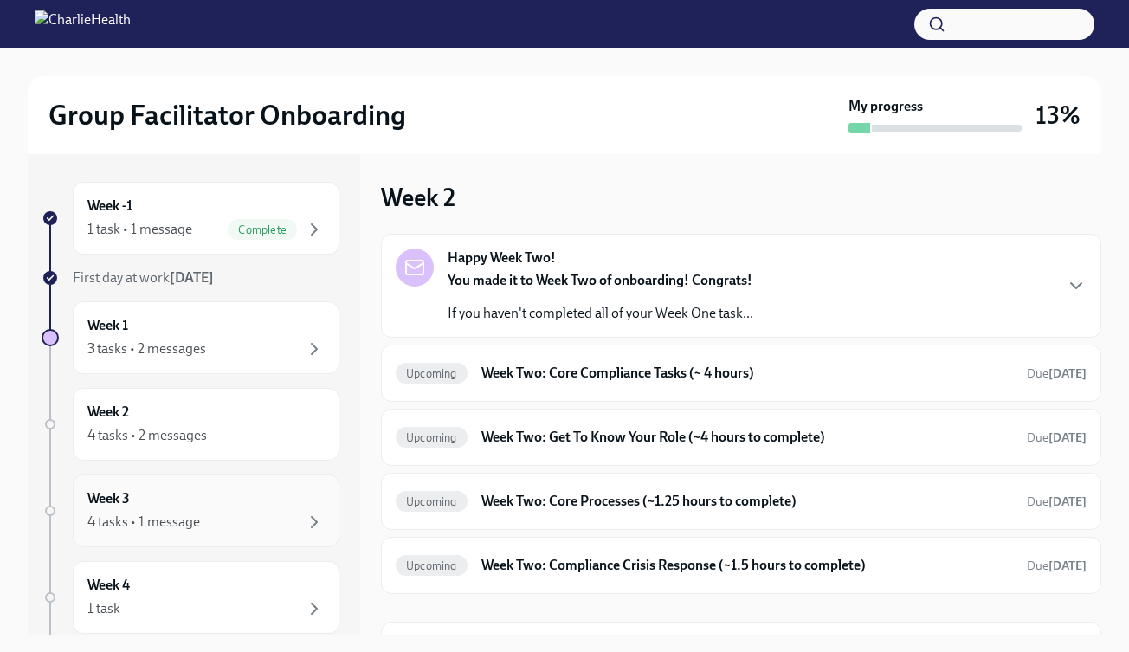
click at [238, 489] on div "Week 3 4 tasks • 1 message" at bounding box center [205, 510] width 237 height 43
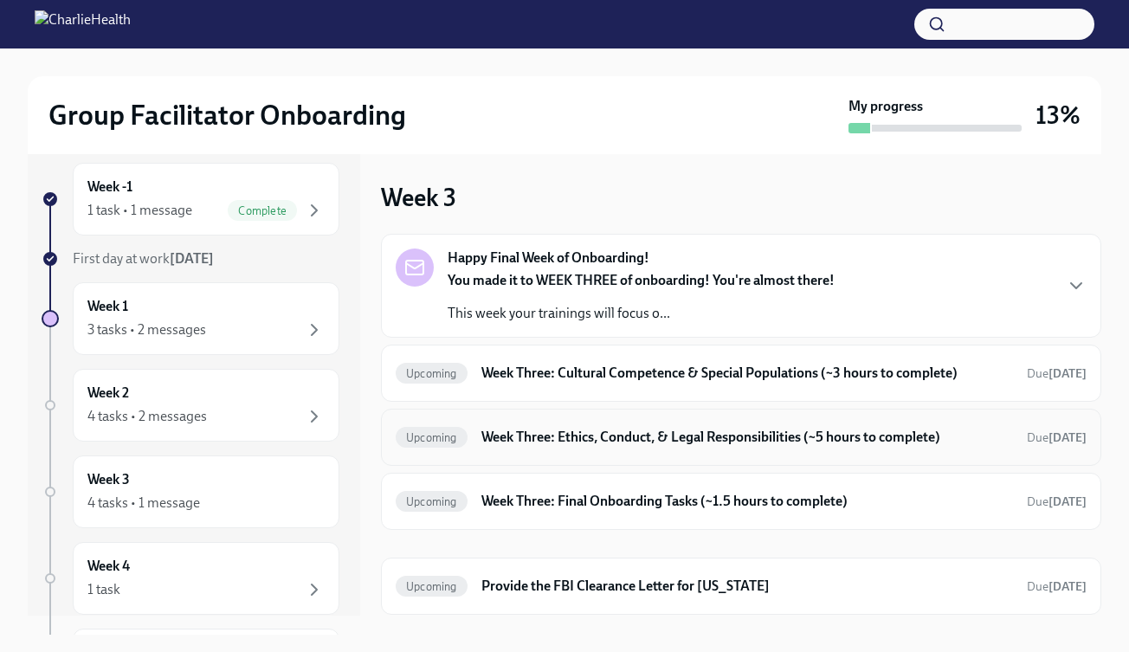
click at [609, 443] on h6 "Week Three: Ethics, Conduct, & Legal Responsibilities (~5 hours to complete)" at bounding box center [747, 437] width 532 height 19
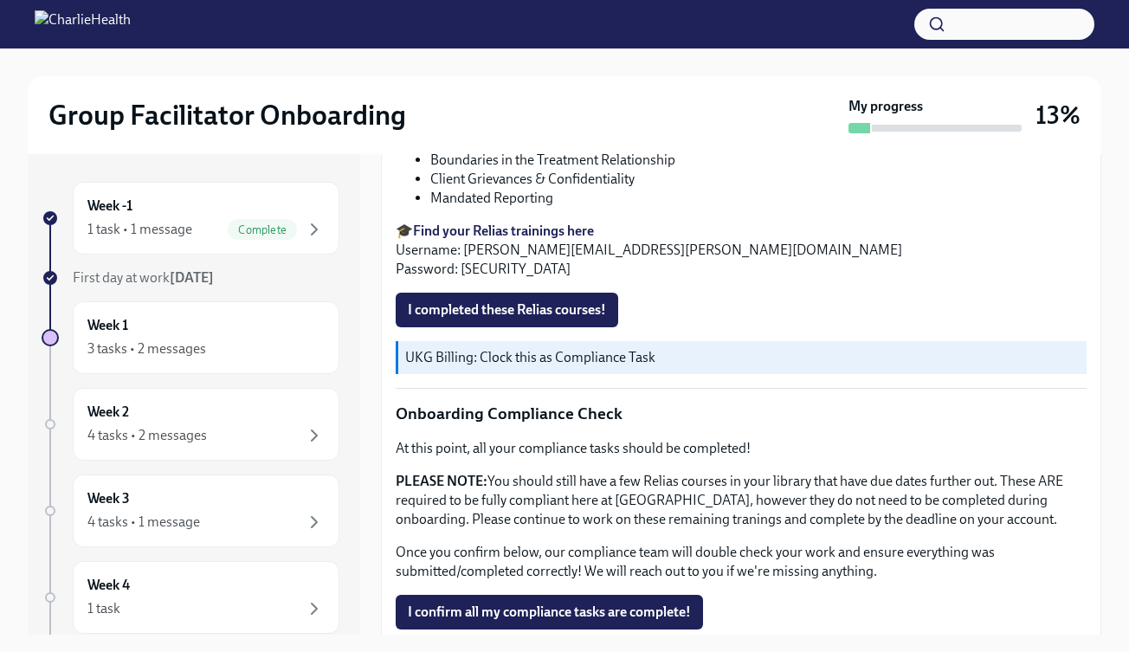
scroll to position [946, 0]
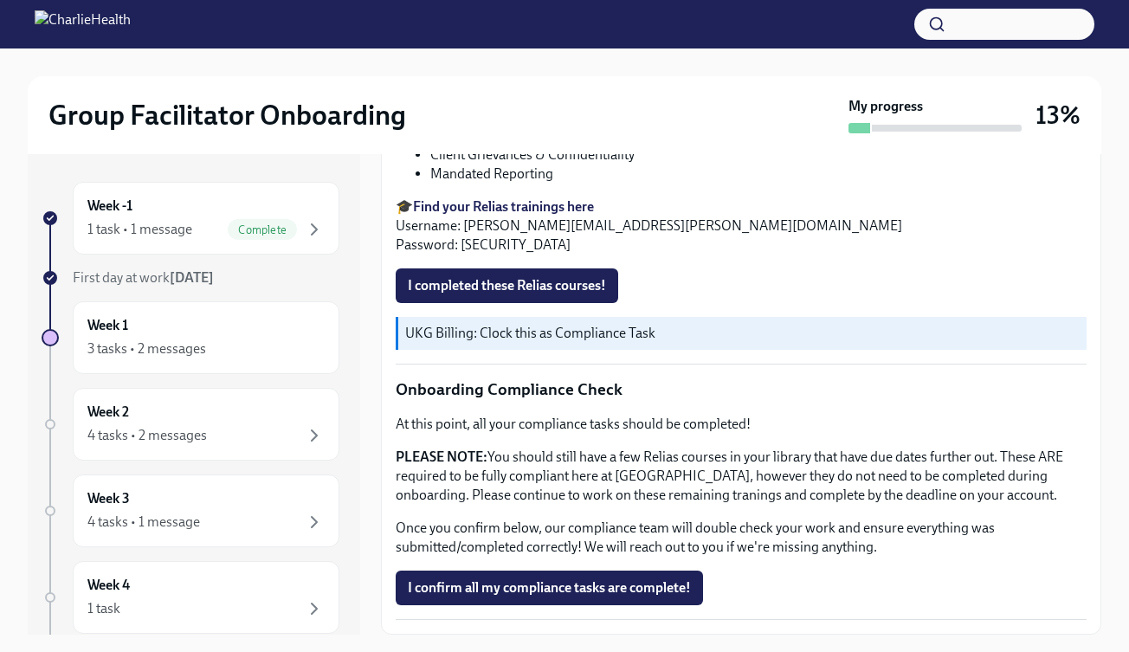
drag, startPoint x: 599, startPoint y: 443, endPoint x: 703, endPoint y: 442, distance: 103.9
click at [703, 442] on div "At this point, all your compliance tasks should be completed! PLEASE NOTE: You …" at bounding box center [741, 486] width 691 height 142
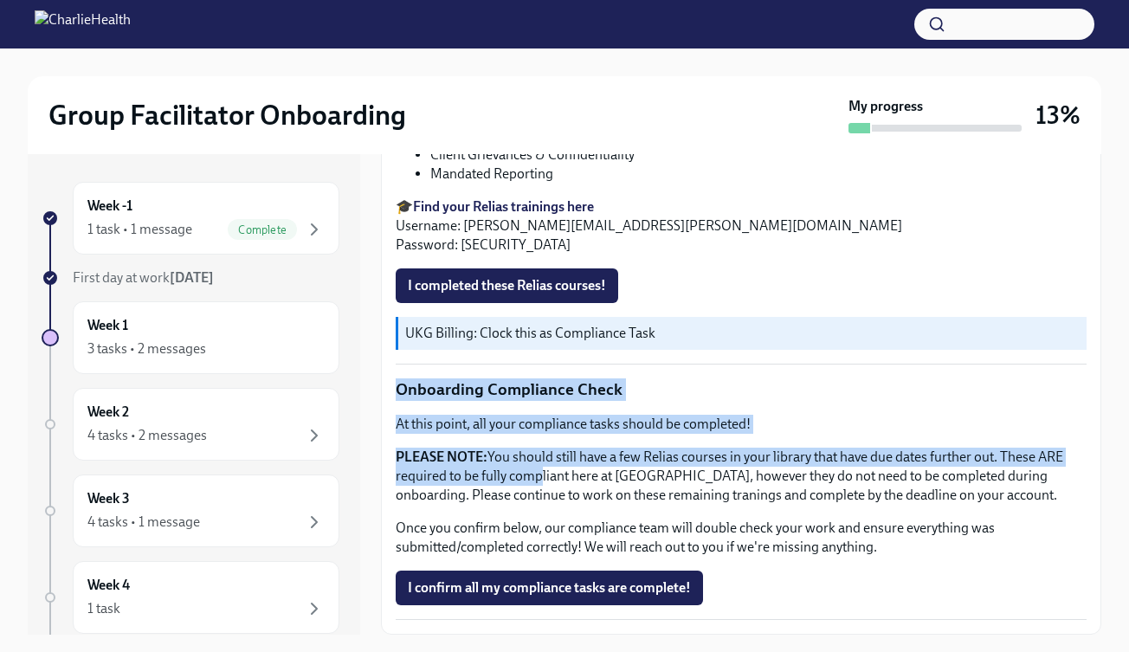
drag, startPoint x: 397, startPoint y: 390, endPoint x: 533, endPoint y: 474, distance: 159.1
click at [536, 474] on div "As providers, we have a responsibility to uphold the highest ethics and best co…" at bounding box center [741, 44] width 691 height 1151
click at [533, 474] on p "PLEASE NOTE: You should still have a few Relias courses in your library that ha…" at bounding box center [741, 476] width 691 height 57
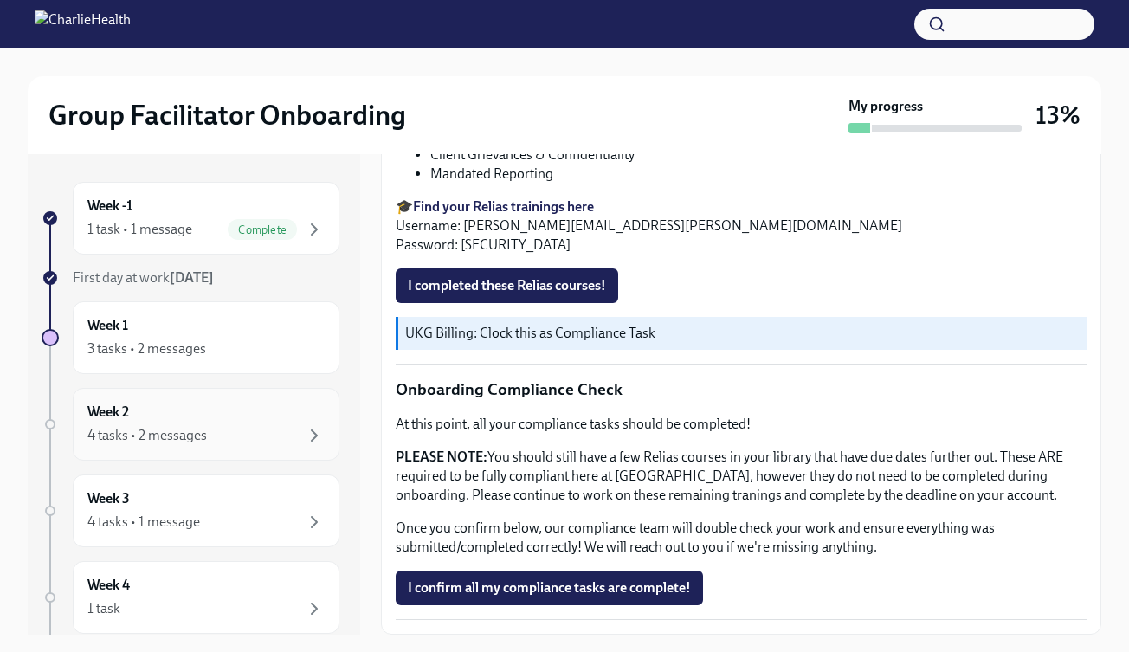
click at [169, 416] on div "Week 2 4 tasks • 2 messages" at bounding box center [205, 424] width 237 height 43
